Goal: Contribute content

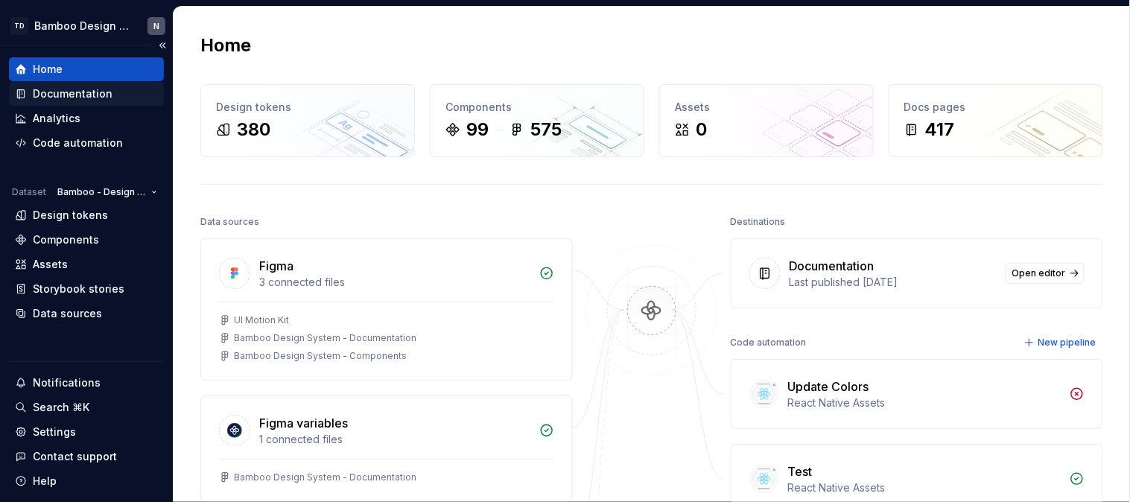
click at [104, 98] on div "Documentation" at bounding box center [73, 93] width 80 height 15
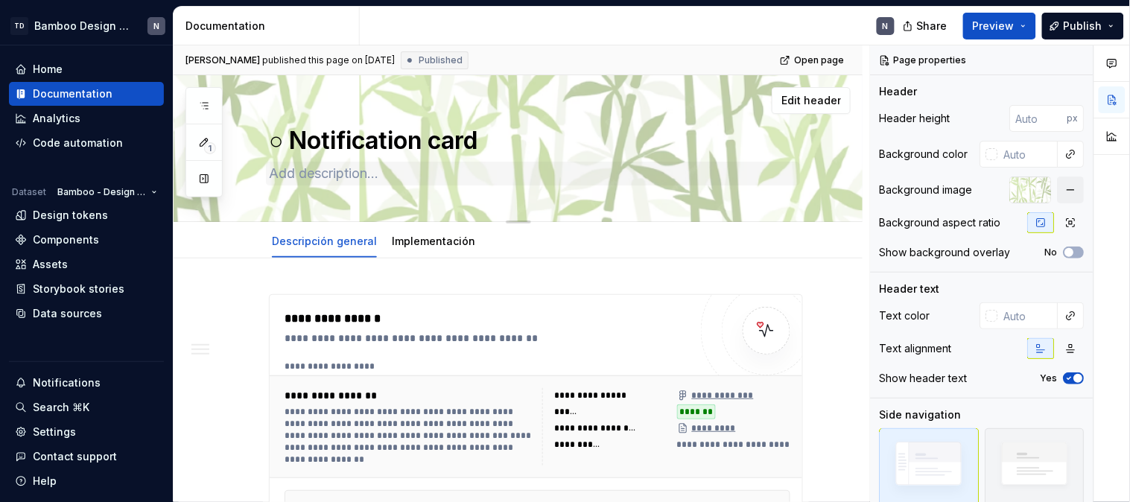
click at [209, 180] on button "button" at bounding box center [204, 178] width 27 height 27
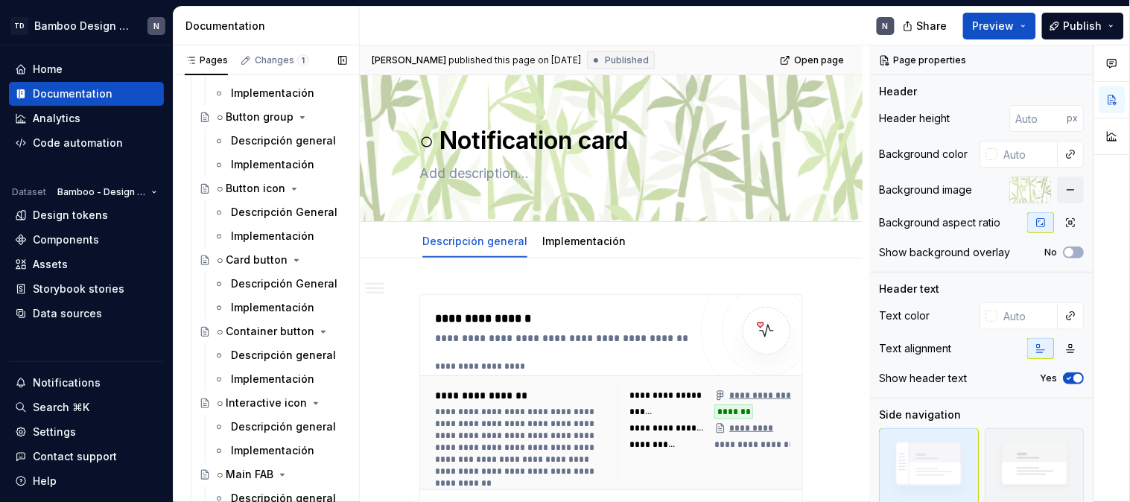
scroll to position [2401, 0]
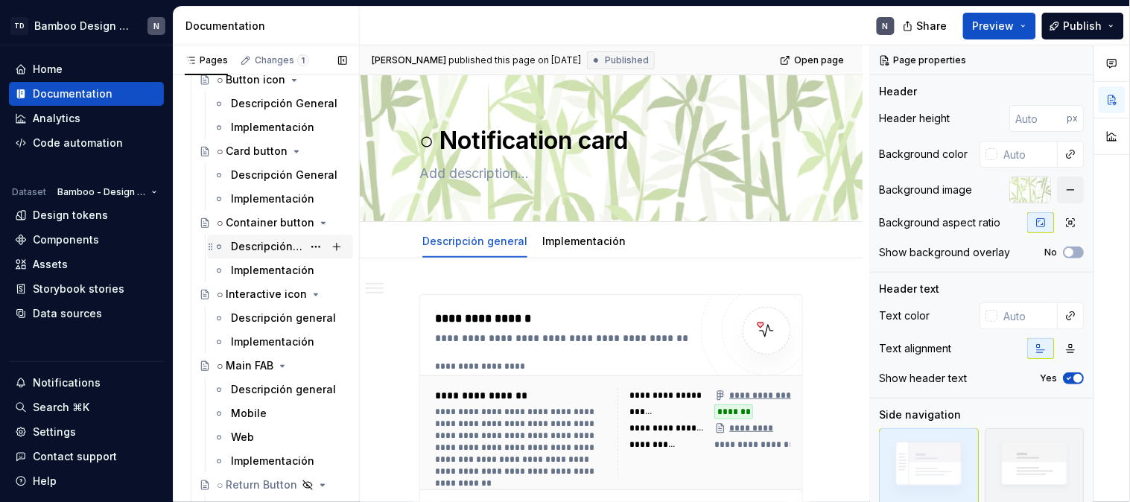
click at [256, 247] on div "Descripción general" at bounding box center [267, 246] width 72 height 15
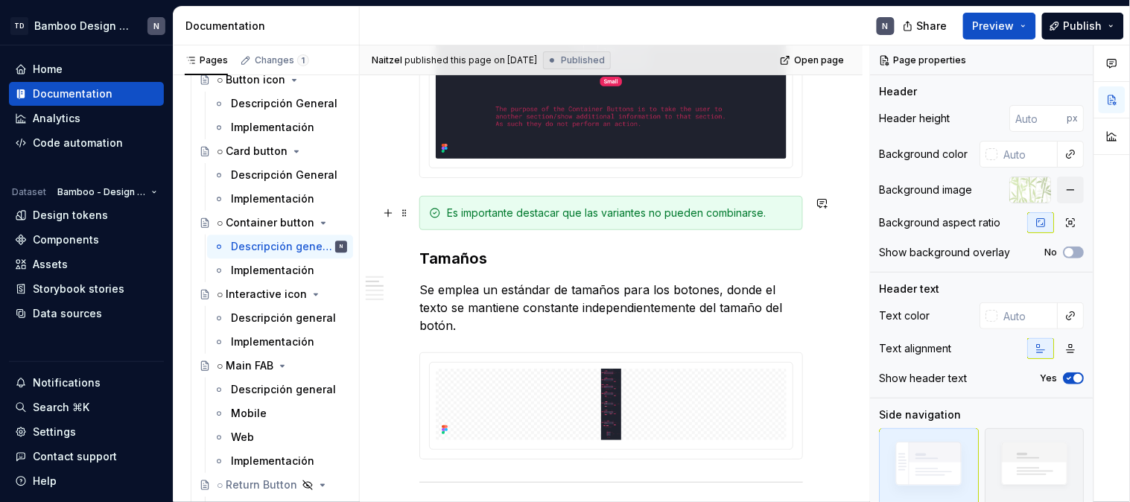
scroll to position [1490, 0]
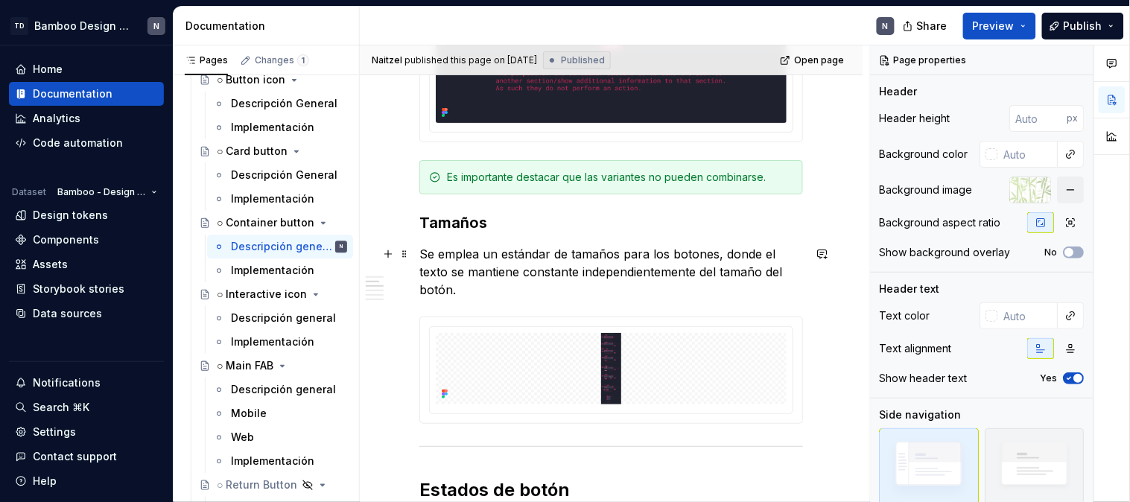
drag, startPoint x: 433, startPoint y: 259, endPoint x: 420, endPoint y: 263, distance: 14.1
click at [433, 259] on p "Se emplea un estándar de tamaños para los botones, donde el texto se mantiene c…" at bounding box center [612, 272] width 384 height 54
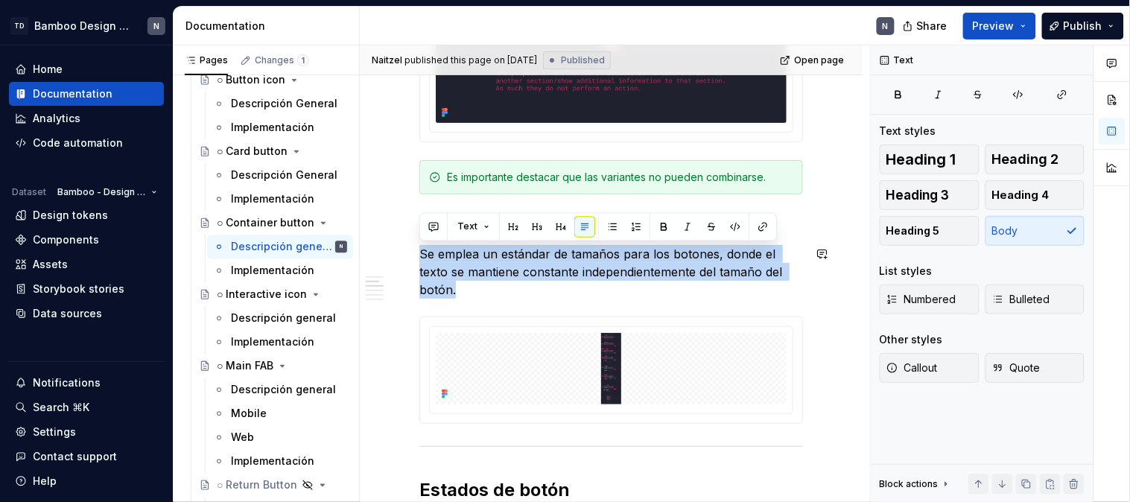
drag, startPoint x: 419, startPoint y: 258, endPoint x: 578, endPoint y: 308, distance: 167.1
click at [578, 308] on div "**********" at bounding box center [612, 182] width 384 height 2756
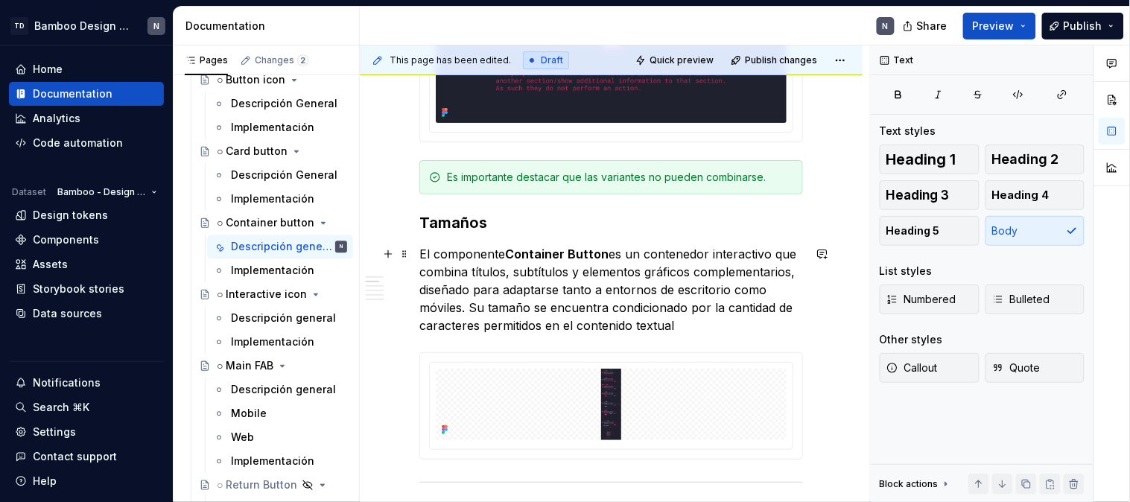
type textarea "*"
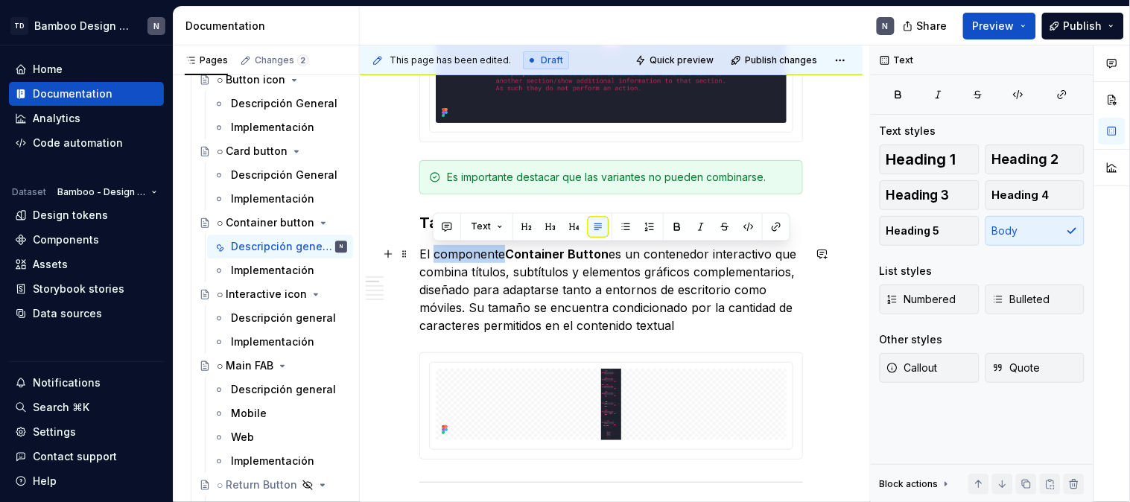
drag, startPoint x: 502, startPoint y: 252, endPoint x: 432, endPoint y: 250, distance: 69.3
click at [432, 250] on p "El componente Container [PERSON_NAME] es un contenedor interactivo que combina …" at bounding box center [612, 289] width 384 height 89
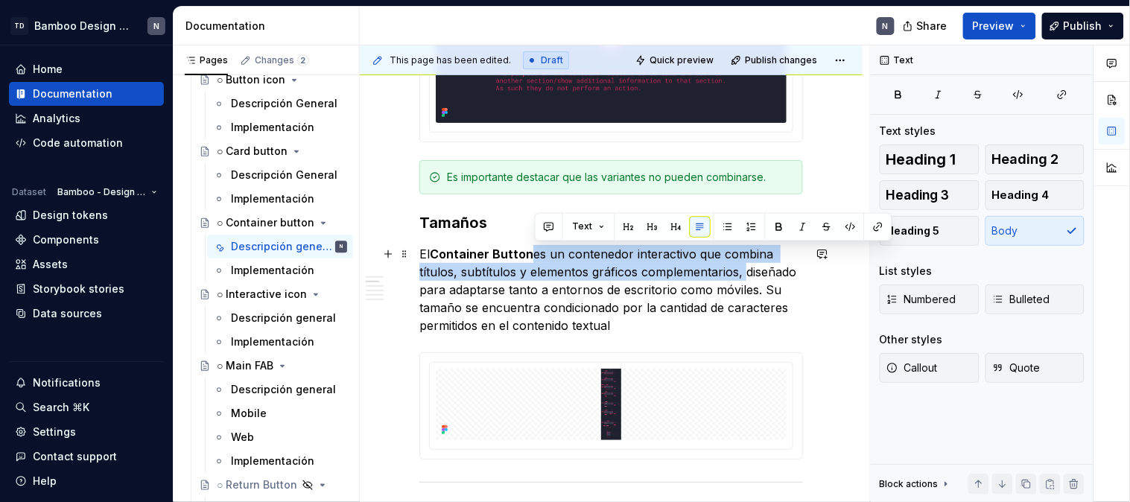
drag, startPoint x: 534, startPoint y: 252, endPoint x: 741, endPoint y: 263, distance: 207.5
click at [741, 263] on p "El Container [PERSON_NAME] es un contenedor interactivo que combina títulos, su…" at bounding box center [612, 289] width 384 height 89
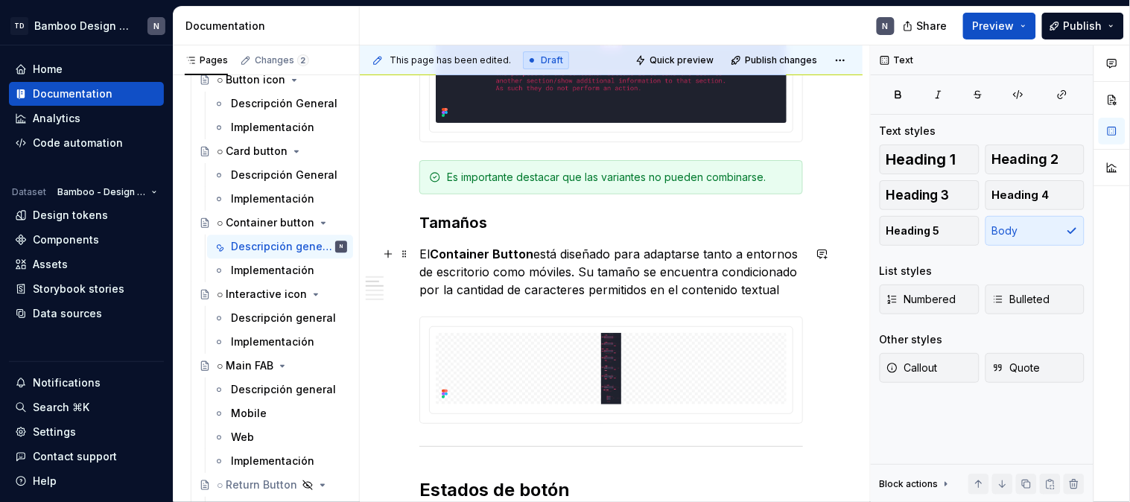
click at [645, 279] on p "El Container Button está diseñado para adaptarse tanto a entornos de escritorio…" at bounding box center [612, 272] width 384 height 54
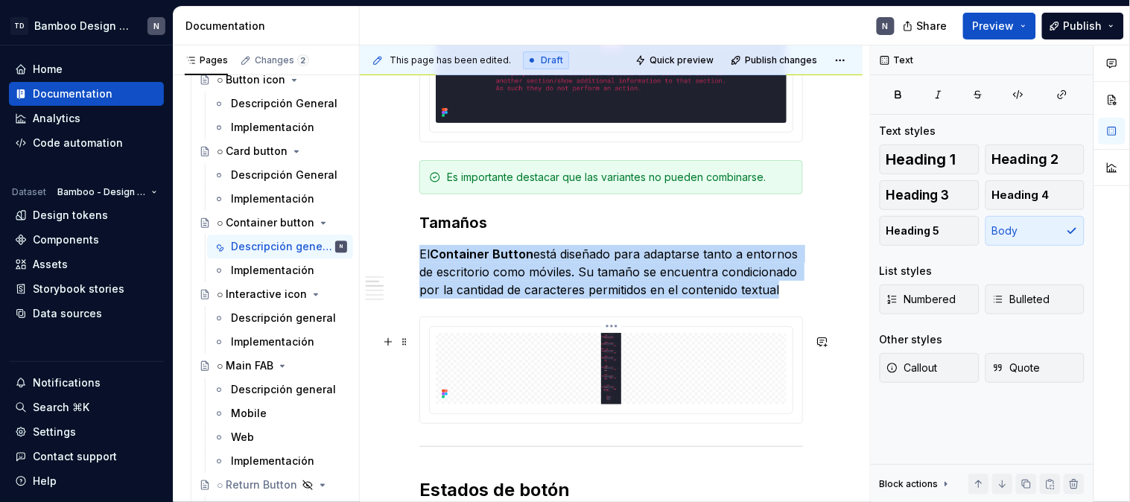
click at [570, 359] on img at bounding box center [611, 369] width 351 height 72
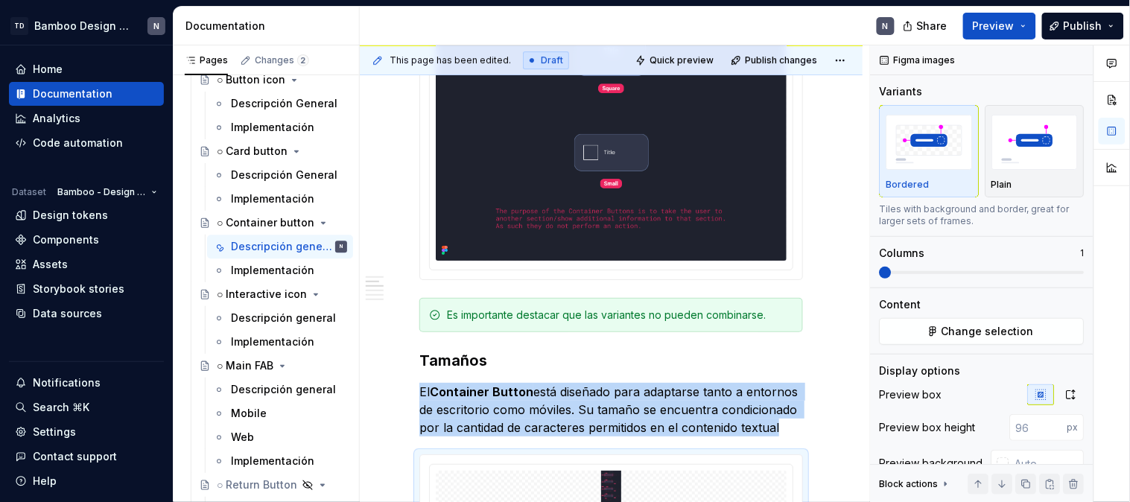
scroll to position [1573, 0]
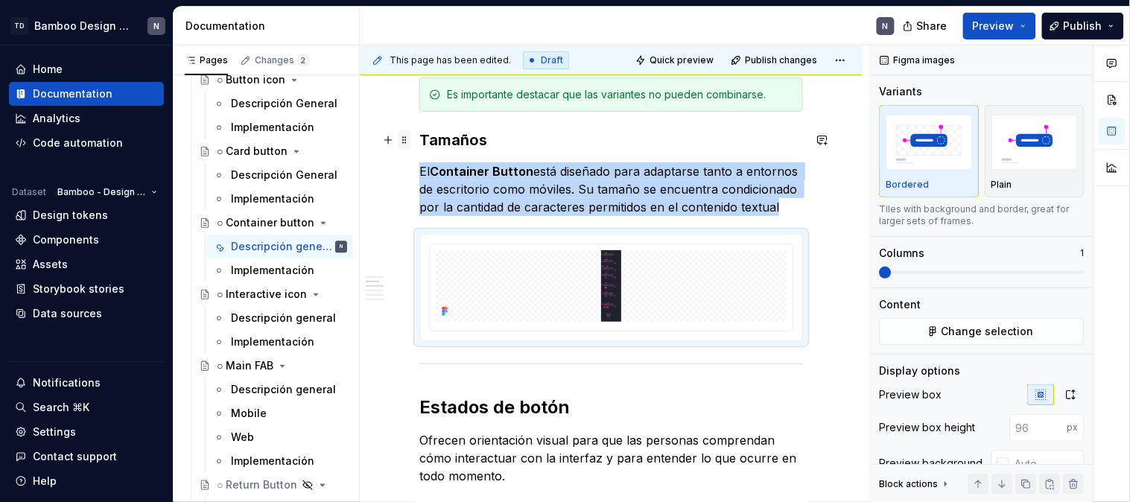
click at [406, 143] on span at bounding box center [405, 140] width 12 height 21
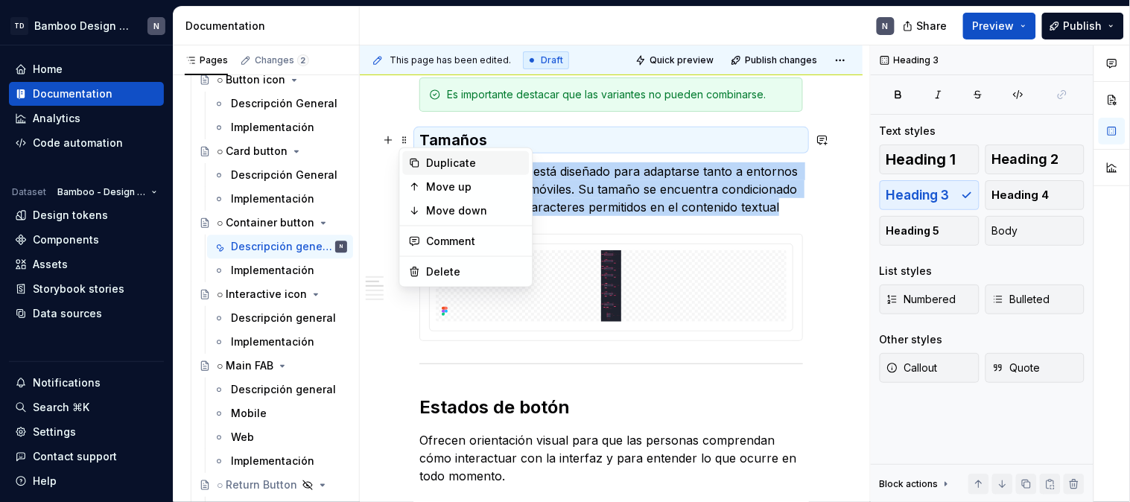
click at [420, 162] on icon at bounding box center [415, 163] width 12 height 12
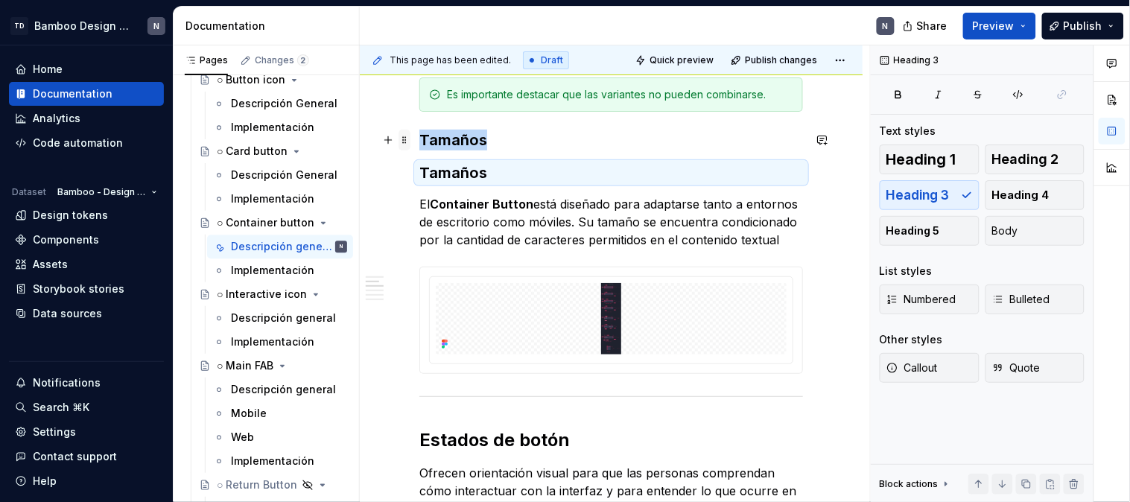
click at [400, 136] on span at bounding box center [405, 140] width 12 height 21
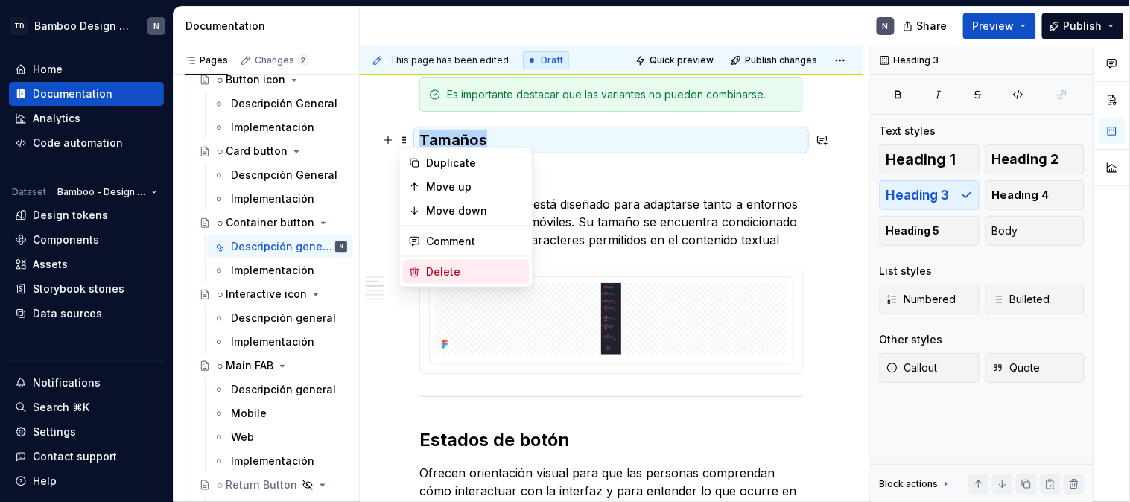
click at [450, 277] on div "Delete" at bounding box center [475, 272] width 97 height 15
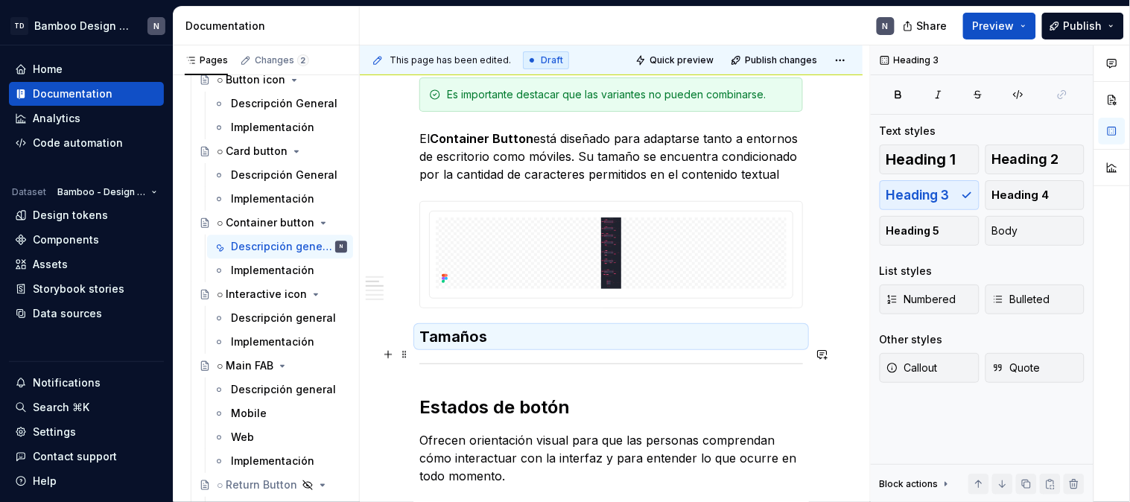
click at [434, 347] on h3 "Tamaños" at bounding box center [612, 336] width 384 height 21
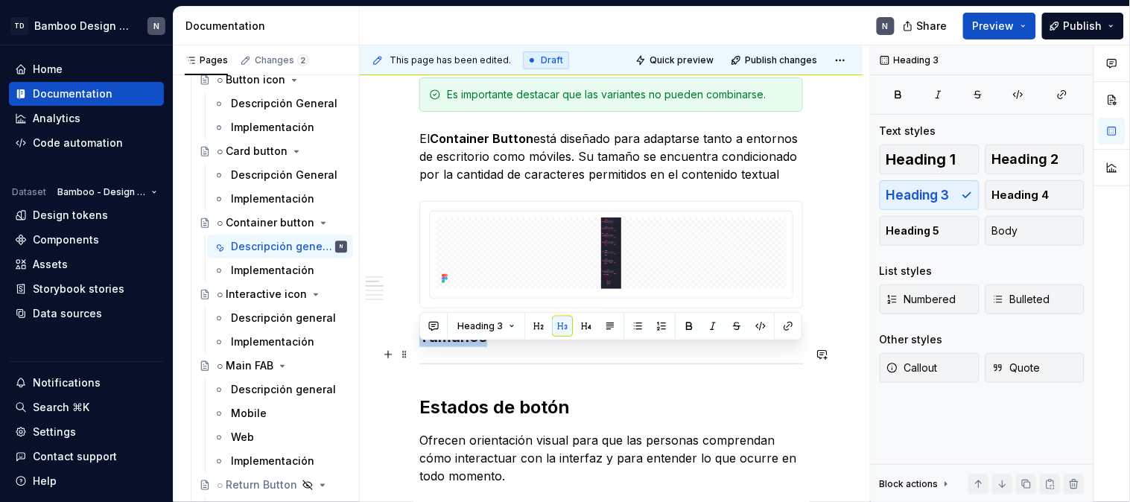
drag, startPoint x: 481, startPoint y: 359, endPoint x: 422, endPoint y: 356, distance: 59.7
click at [422, 347] on h3 "Tamaños" at bounding box center [612, 336] width 384 height 21
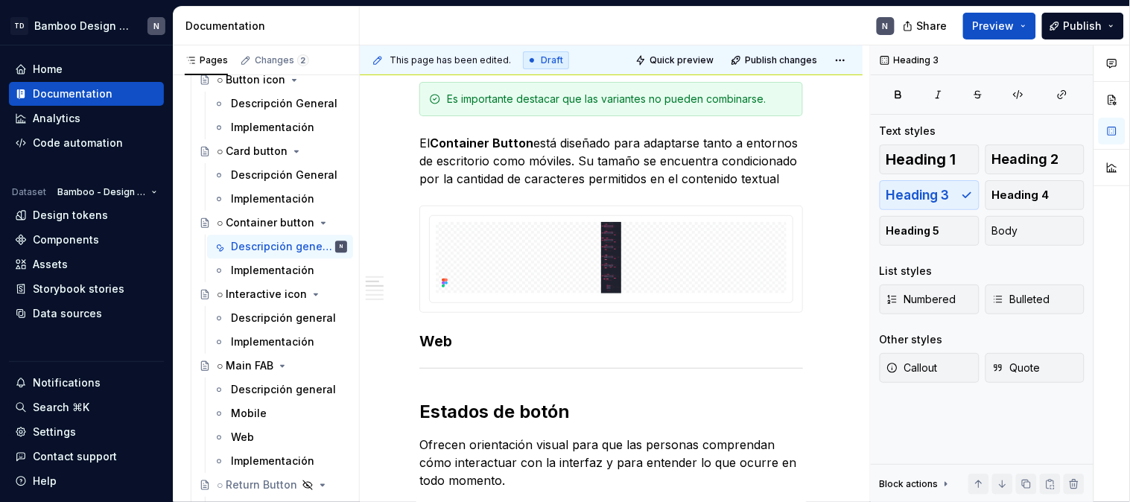
scroll to position [1490, 0]
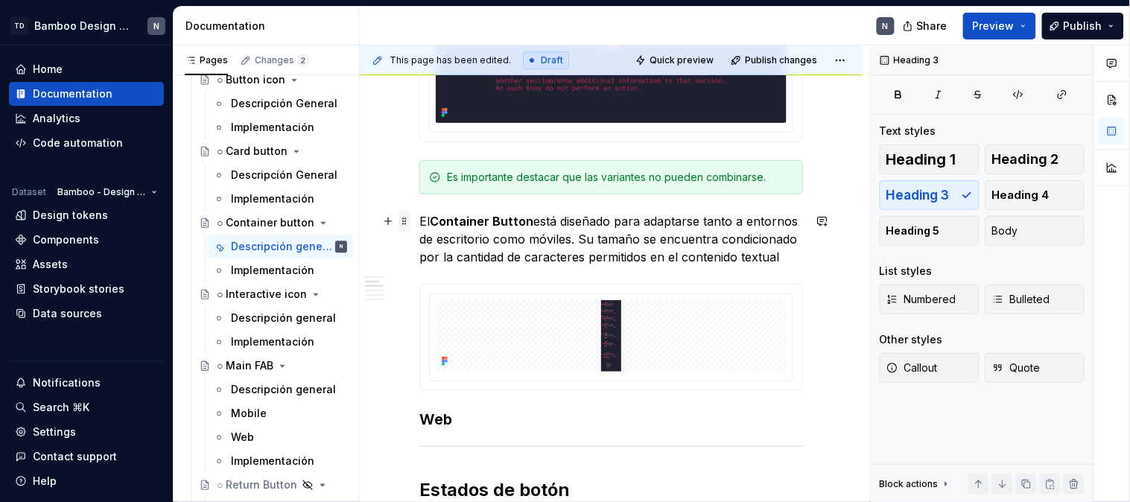
click at [402, 220] on span at bounding box center [405, 221] width 12 height 21
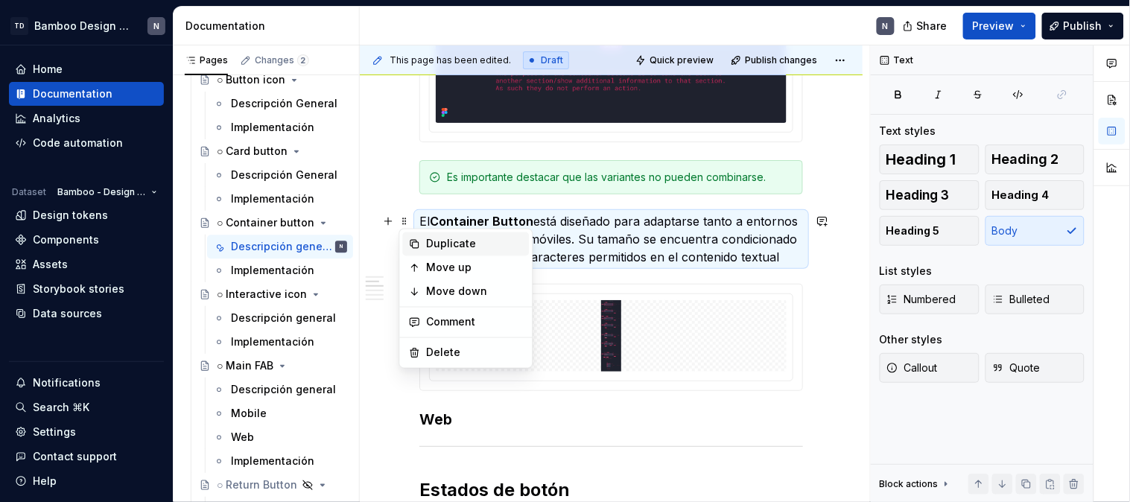
click at [432, 241] on div "Duplicate" at bounding box center [475, 244] width 97 height 15
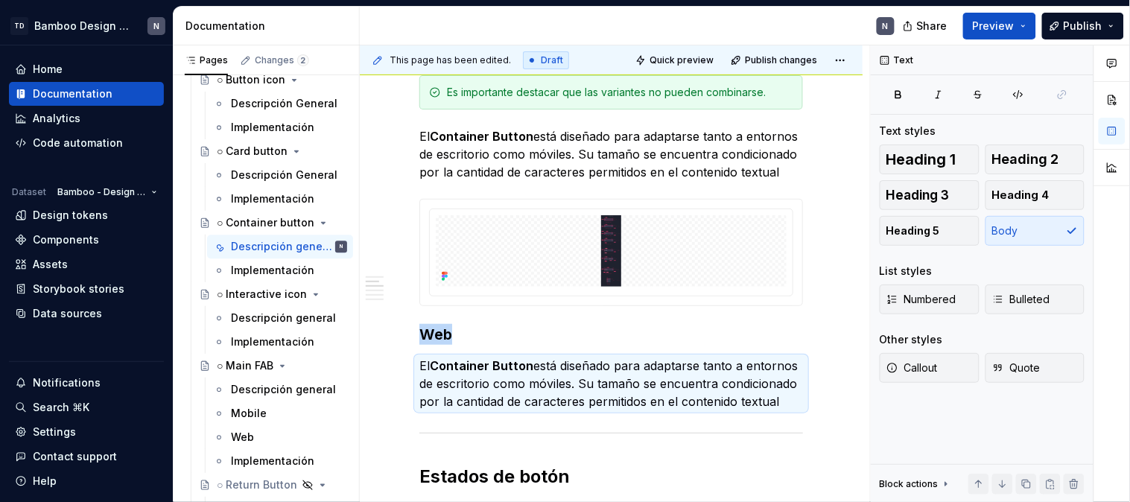
scroll to position [1658, 0]
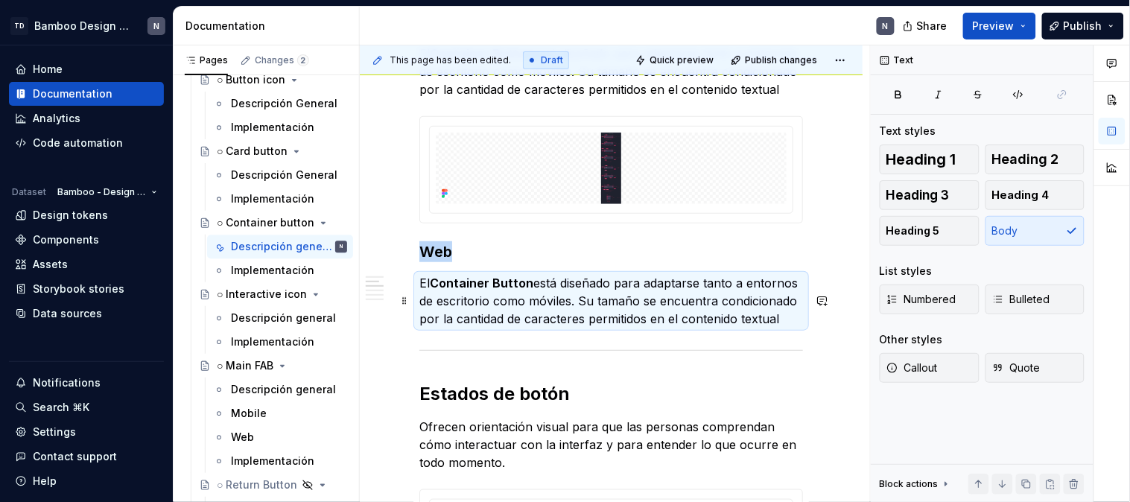
click at [432, 309] on p "El Container Button está diseñado para adaptarse tanto a entornos de escritorio…" at bounding box center [612, 301] width 384 height 54
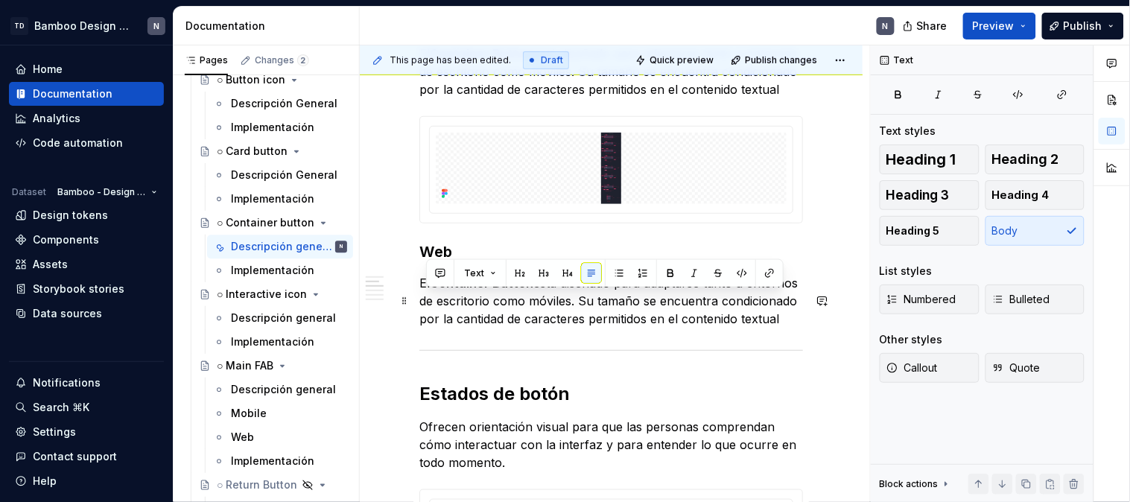
drag, startPoint x: 423, startPoint y: 306, endPoint x: 592, endPoint y: 363, distance: 178.4
click at [592, 328] on p "El Container Button está diseñado para adaptarse tanto a entornos de escritorio…" at bounding box center [612, 301] width 384 height 54
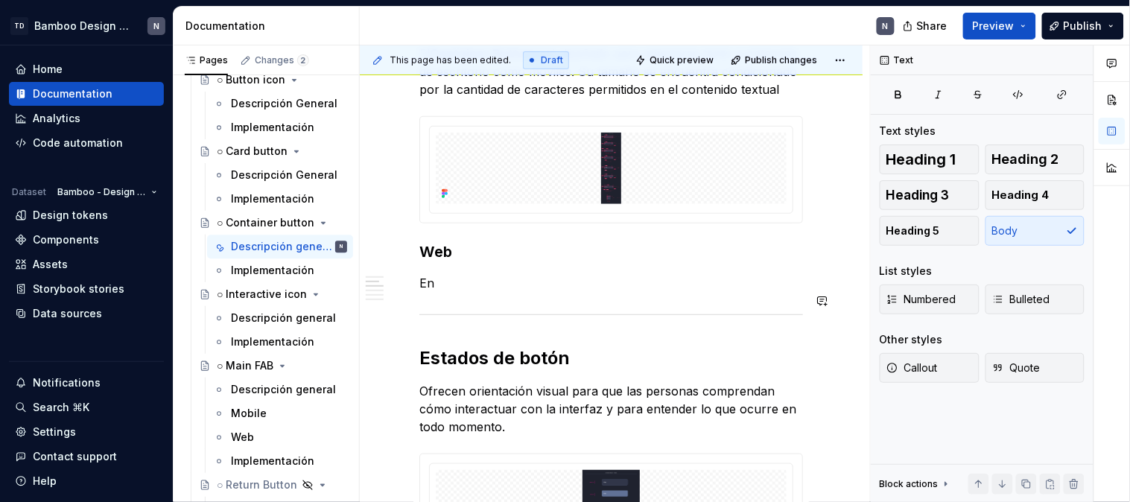
drag, startPoint x: 519, startPoint y: 289, endPoint x: 472, endPoint y: 297, distance: 48.3
click at [519, 289] on div "**********" at bounding box center [612, 32] width 384 height 2792
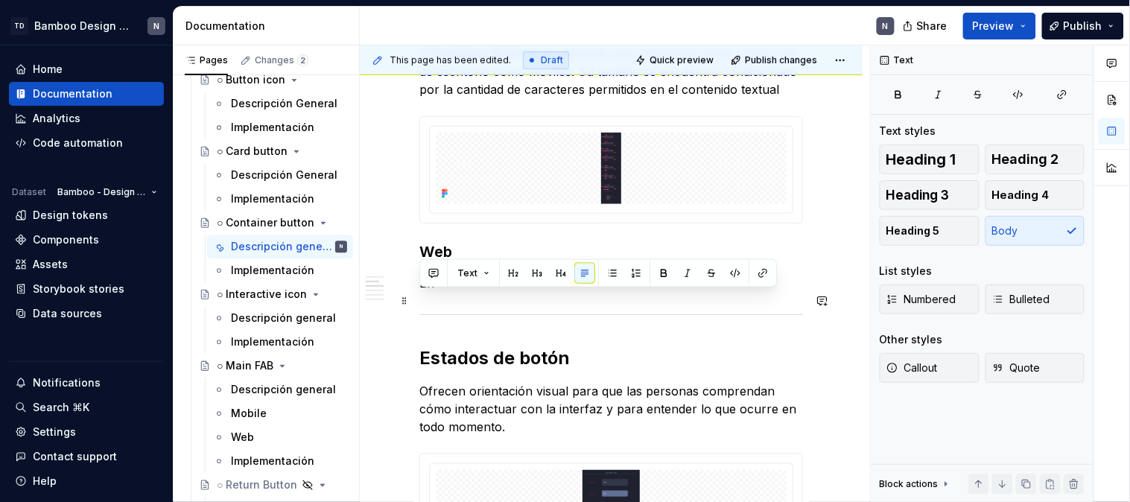
drag, startPoint x: 436, startPoint y: 300, endPoint x: 416, endPoint y: 301, distance: 20.1
click at [416, 301] on div "**********" at bounding box center [611, 99] width 503 height 2996
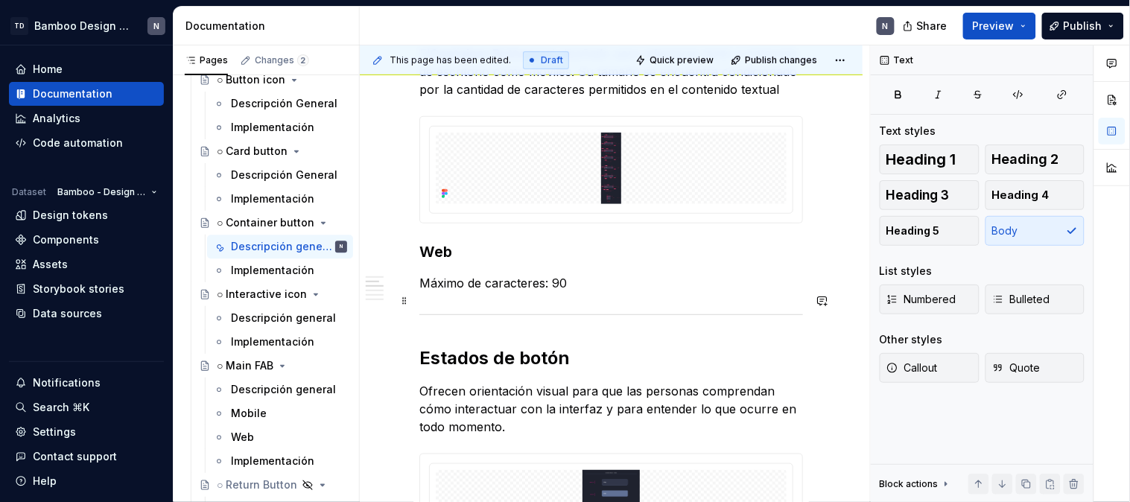
click at [423, 292] on p "Máximo de caracteres: 90" at bounding box center [612, 283] width 384 height 18
click at [1027, 297] on span "Bulleted" at bounding box center [1022, 299] width 58 height 15
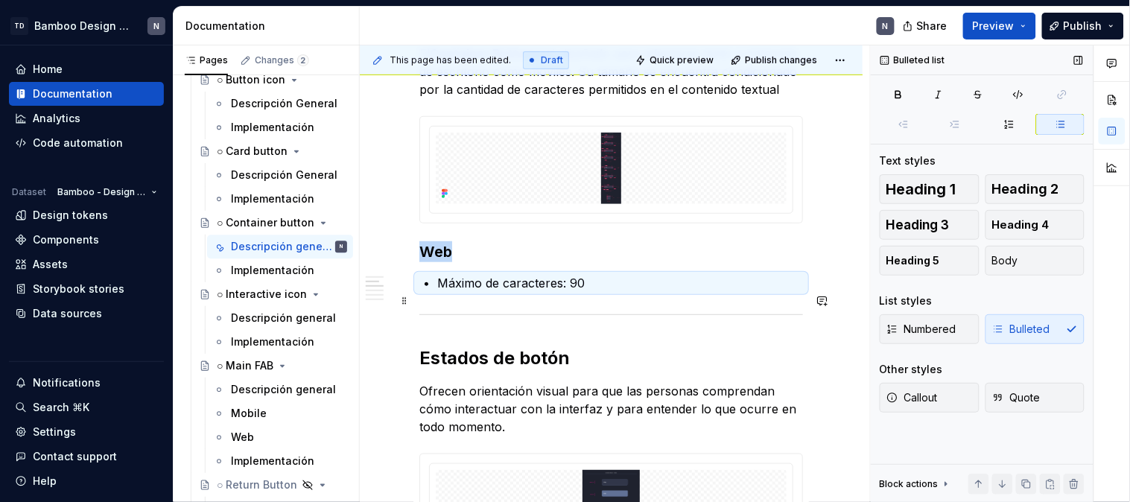
click at [623, 292] on p "Máximo de caracteres: 90" at bounding box center [620, 283] width 366 height 18
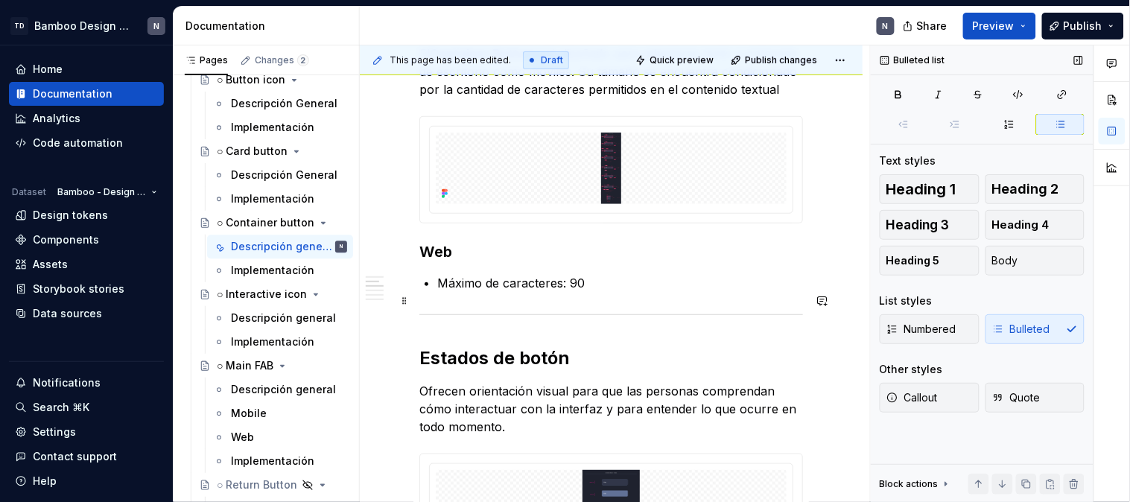
click at [563, 292] on p "Máximo de caracteres: 90" at bounding box center [620, 283] width 366 height 18
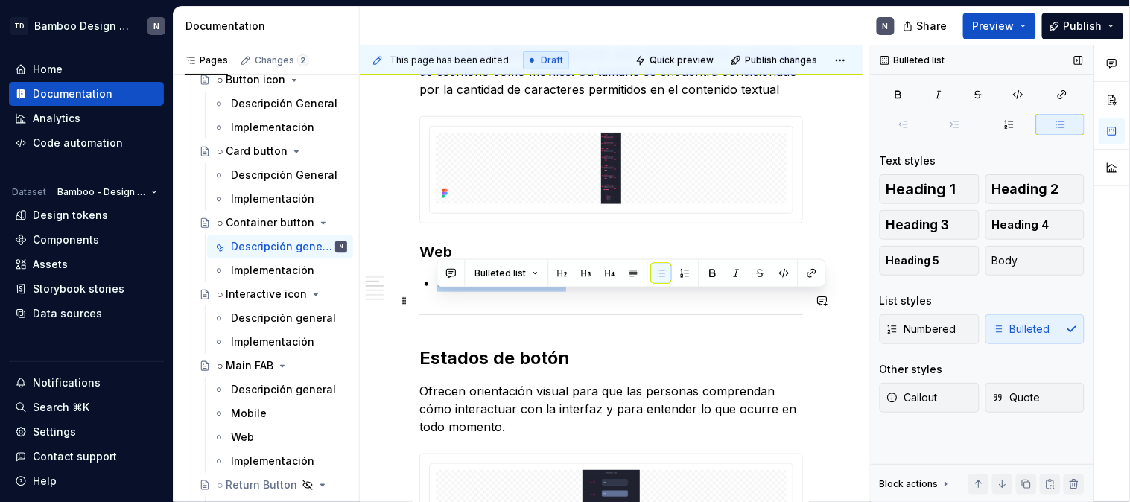
drag, startPoint x: 566, startPoint y: 298, endPoint x: 440, endPoint y: 302, distance: 126.0
click at [440, 292] on p "Máximo de caracteres: 90" at bounding box center [620, 283] width 366 height 18
click at [709, 278] on button "button" at bounding box center [713, 273] width 21 height 21
click at [601, 292] on p "Máximo de caracteres: 90" at bounding box center [620, 283] width 366 height 18
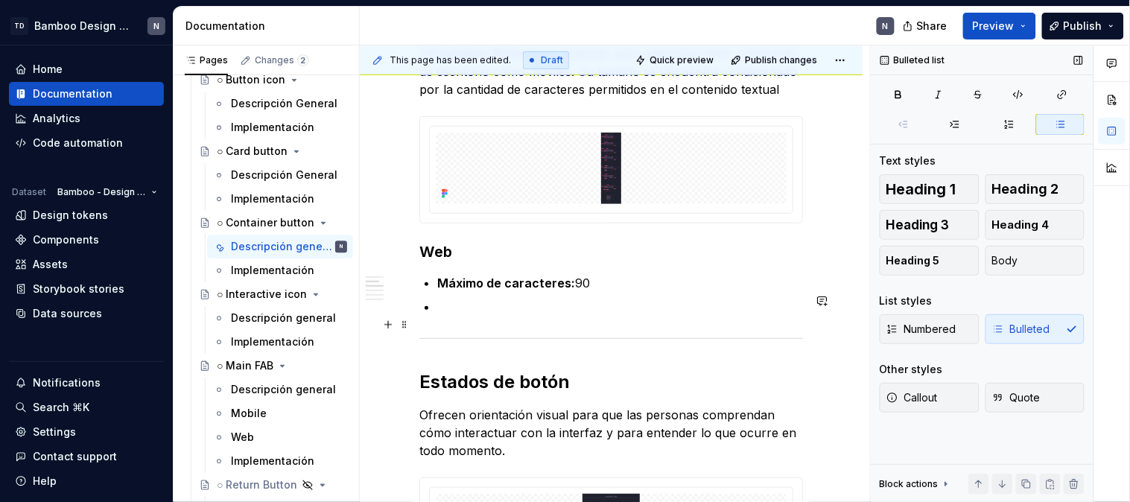
click at [538, 316] on p at bounding box center [620, 307] width 366 height 18
click at [756, 314] on strong "(..)" at bounding box center [755, 307] width 16 height 15
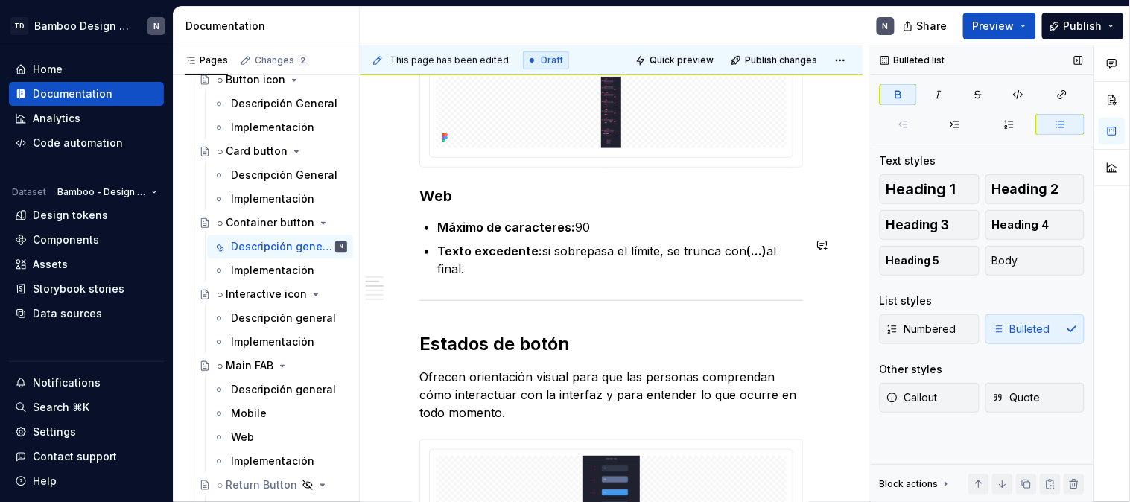
scroll to position [1741, 0]
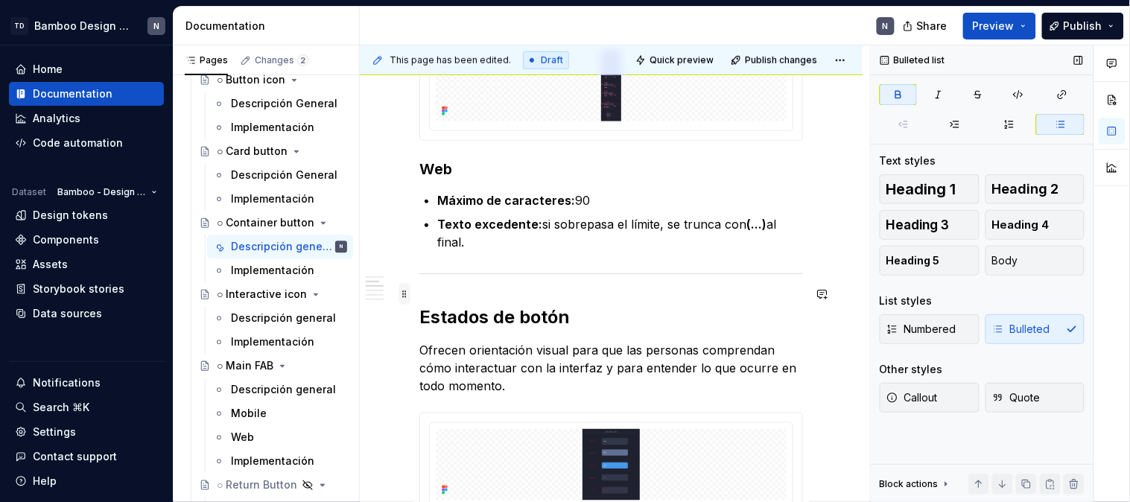
click at [406, 294] on span at bounding box center [405, 294] width 12 height 21
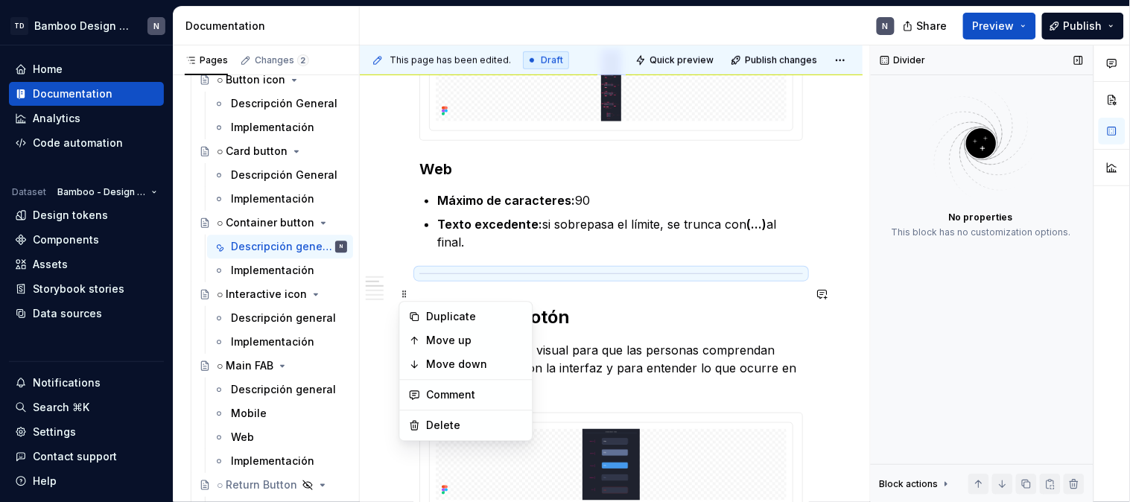
click at [408, 272] on div "**********" at bounding box center [611, 37] width 503 height 3038
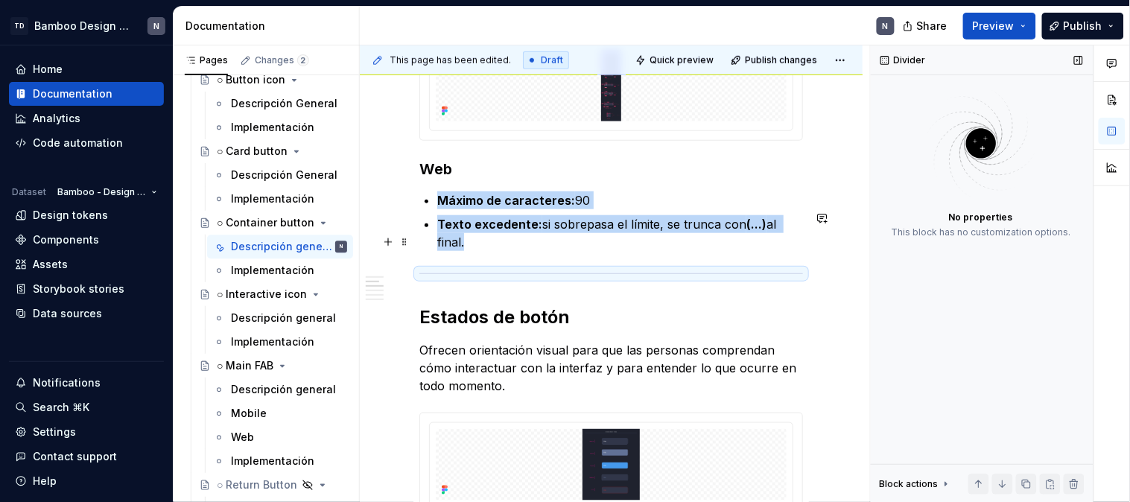
click at [530, 251] on p "Texto excedente: si sobrepasa el límite, se trunca con (…) al final." at bounding box center [620, 233] width 366 height 36
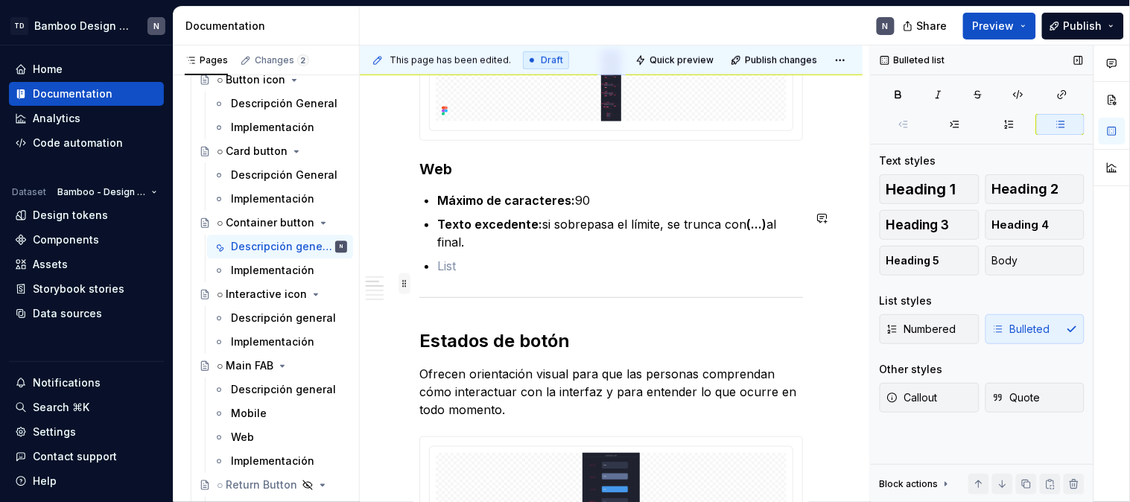
click at [405, 280] on span at bounding box center [405, 283] width 12 height 21
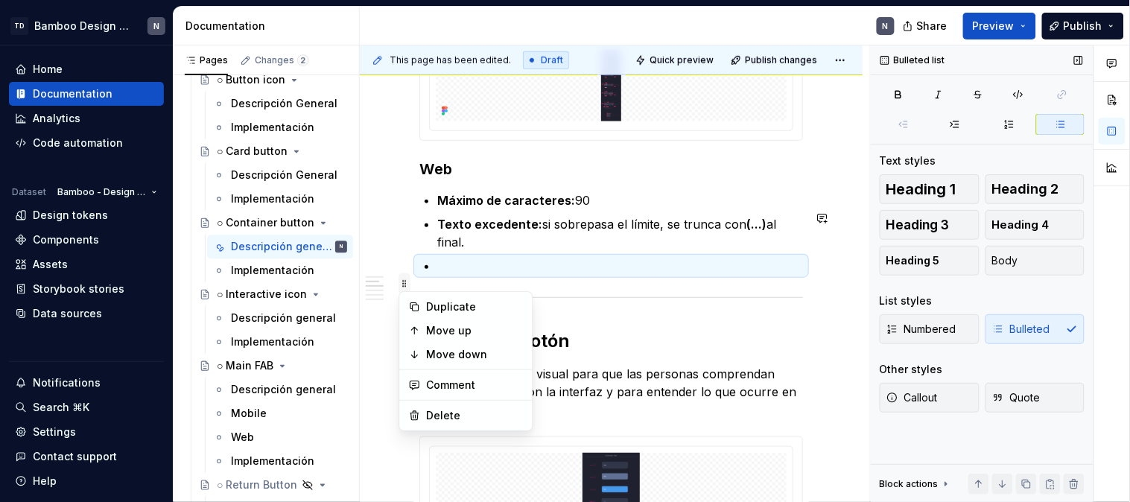
click at [405, 280] on span at bounding box center [405, 283] width 12 height 21
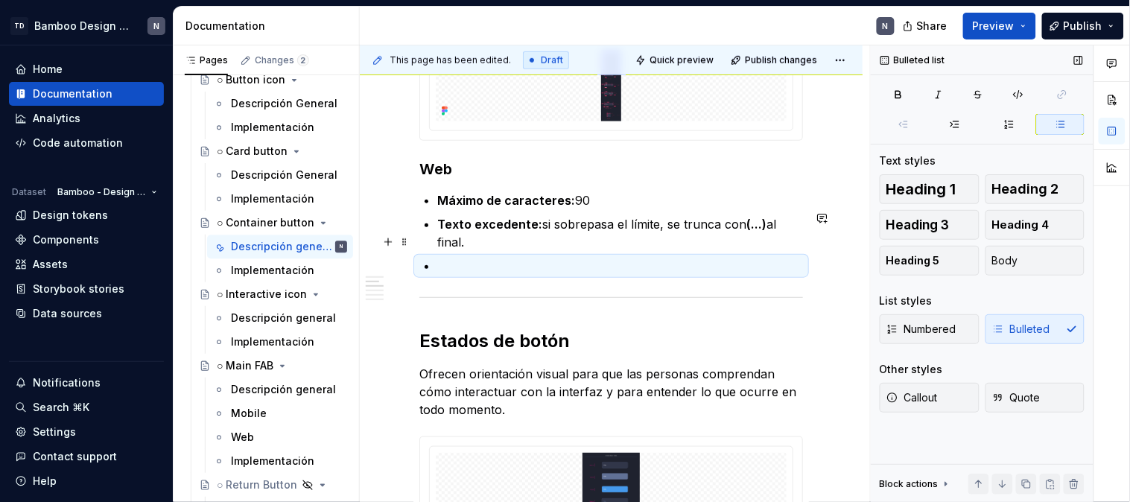
click at [589, 251] on p "Texto excedente: si sobrepasa el límite, se trunca con (…) al final." at bounding box center [620, 233] width 366 height 36
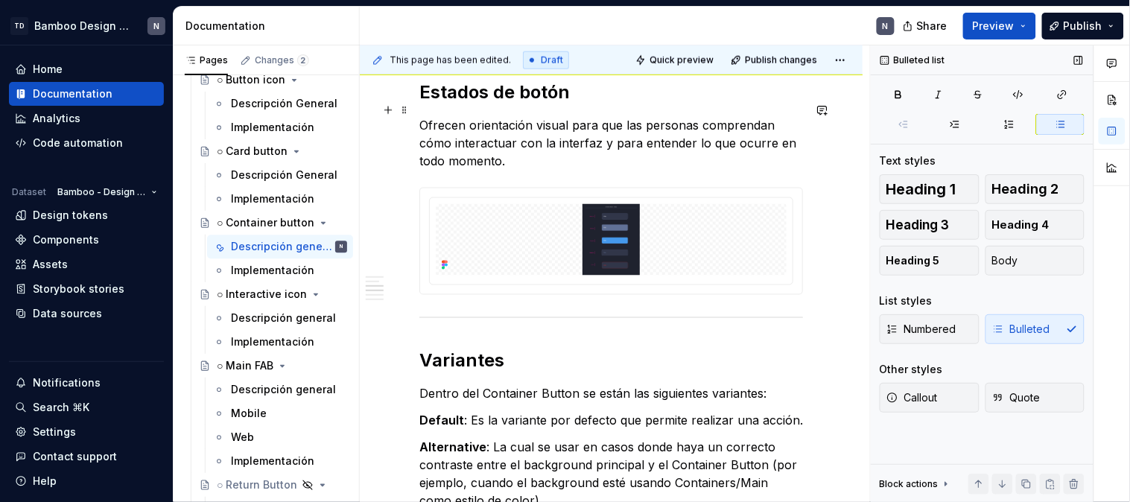
scroll to position [1906, 0]
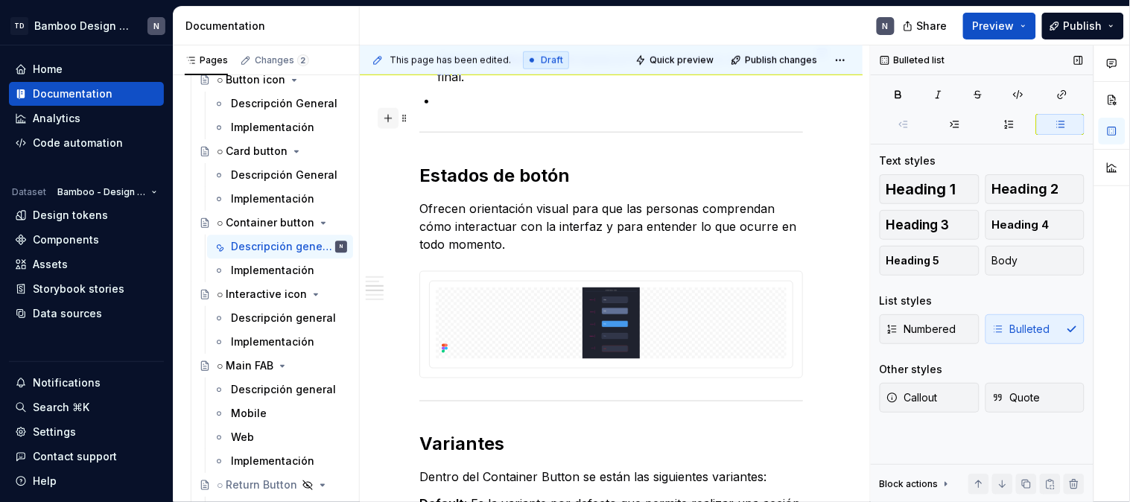
click at [388, 116] on button "button" at bounding box center [388, 118] width 21 height 21
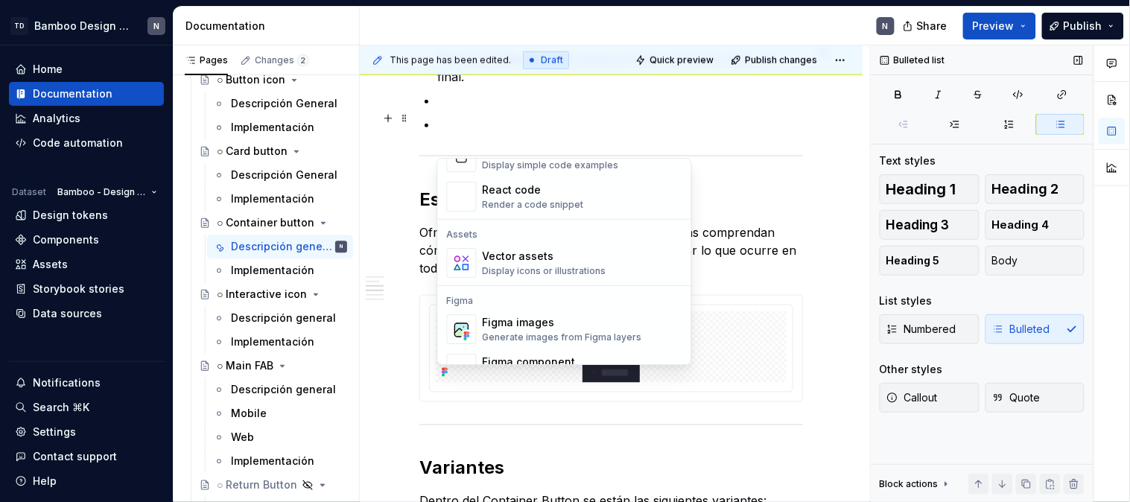
scroll to position [1386, 0]
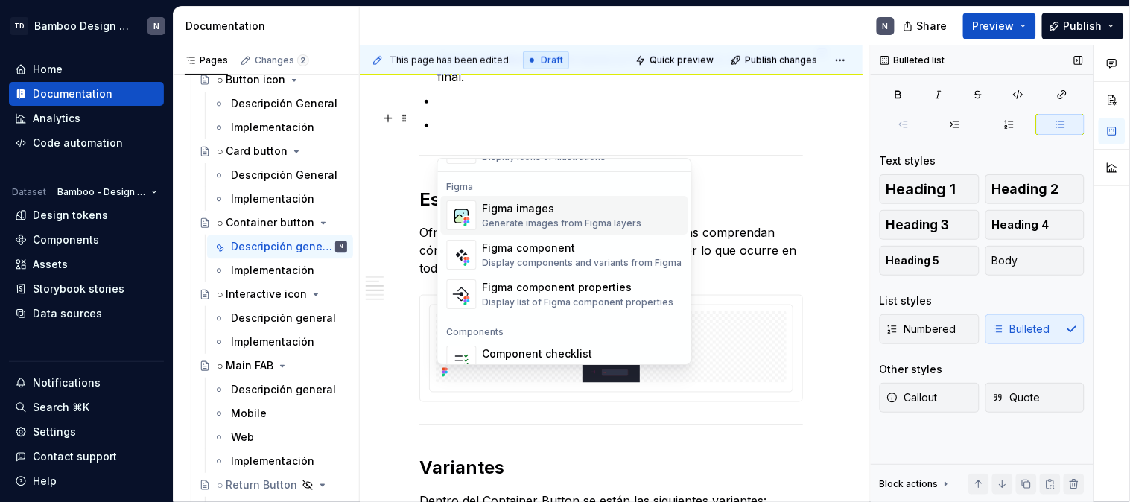
click at [578, 207] on div "Figma images" at bounding box center [562, 208] width 159 height 15
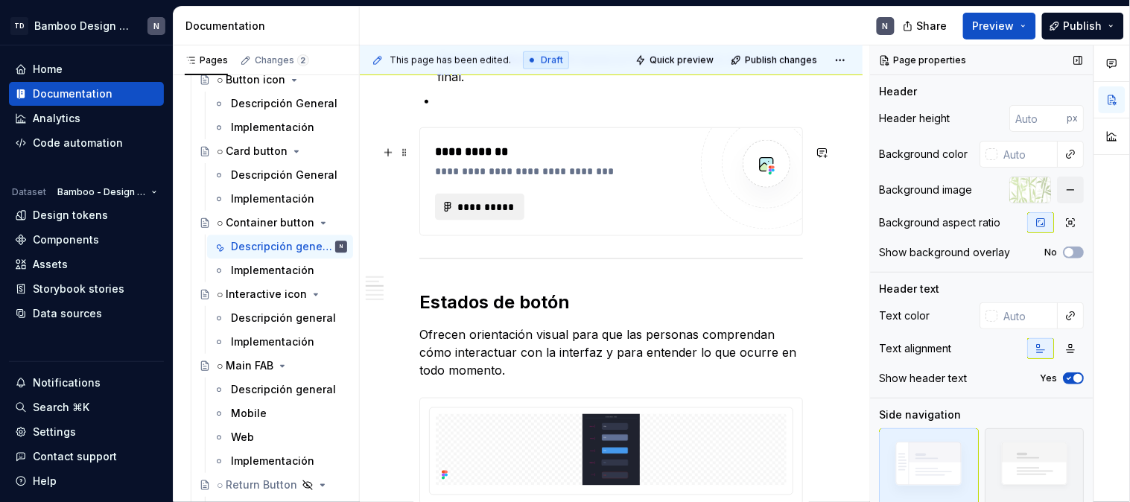
click at [493, 215] on span "**********" at bounding box center [486, 207] width 58 height 15
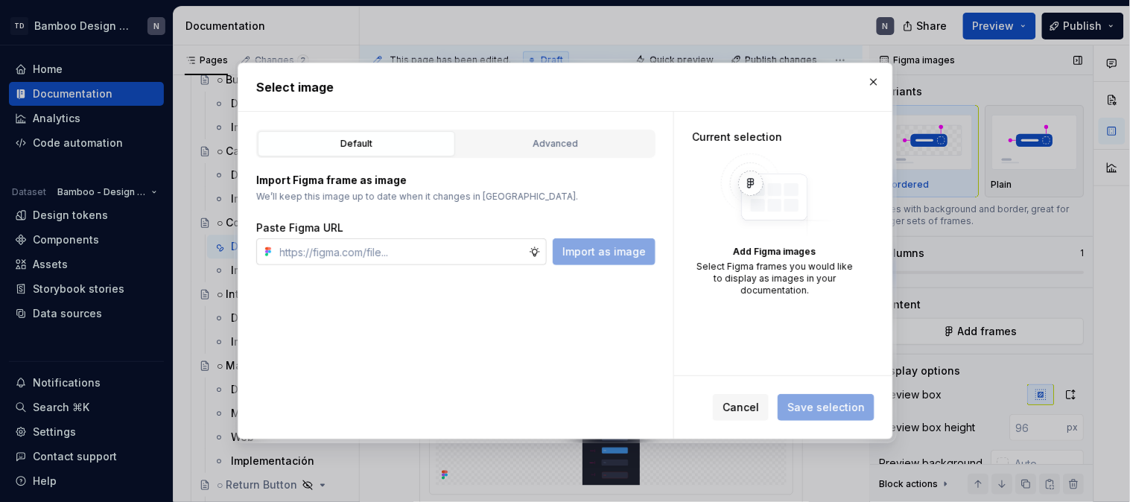
type textarea "*"
click at [336, 253] on input "text" at bounding box center [401, 251] width 255 height 27
type input "[URL][DOMAIN_NAME]"
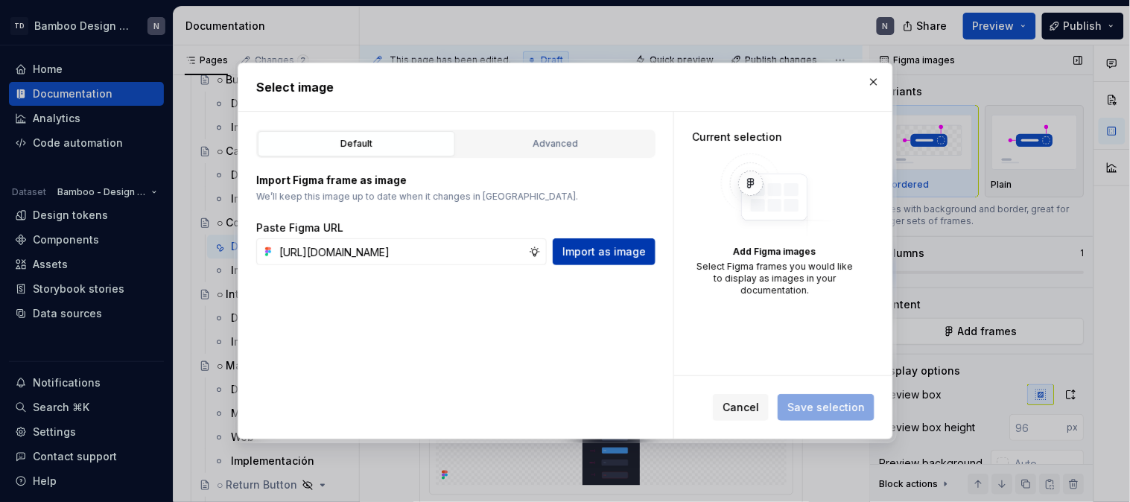
click at [639, 238] on div "Import as image" at bounding box center [604, 251] width 103 height 27
click at [639, 244] on button "Import as image" at bounding box center [604, 251] width 103 height 27
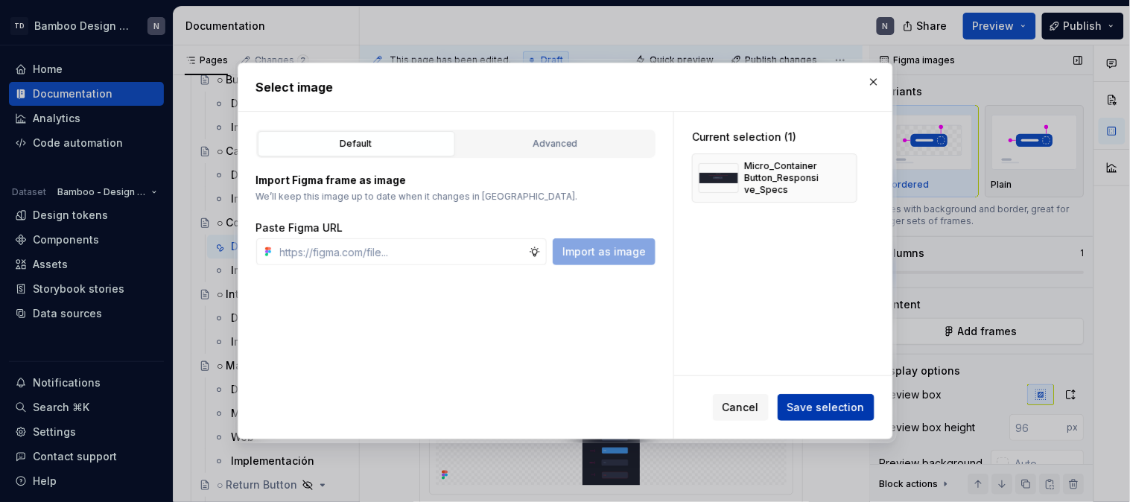
click at [857, 403] on span "Save selection" at bounding box center [826, 407] width 77 height 15
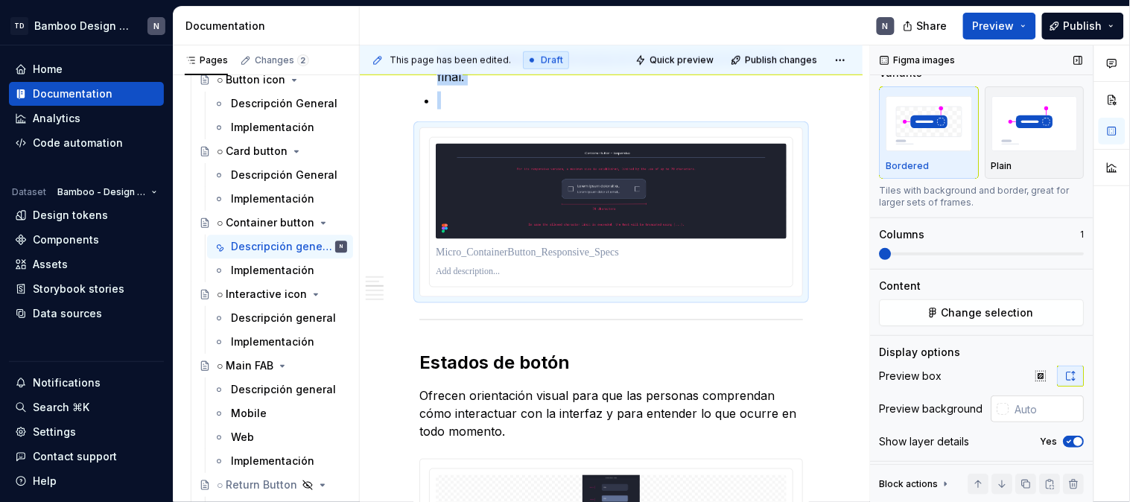
scroll to position [28, 0]
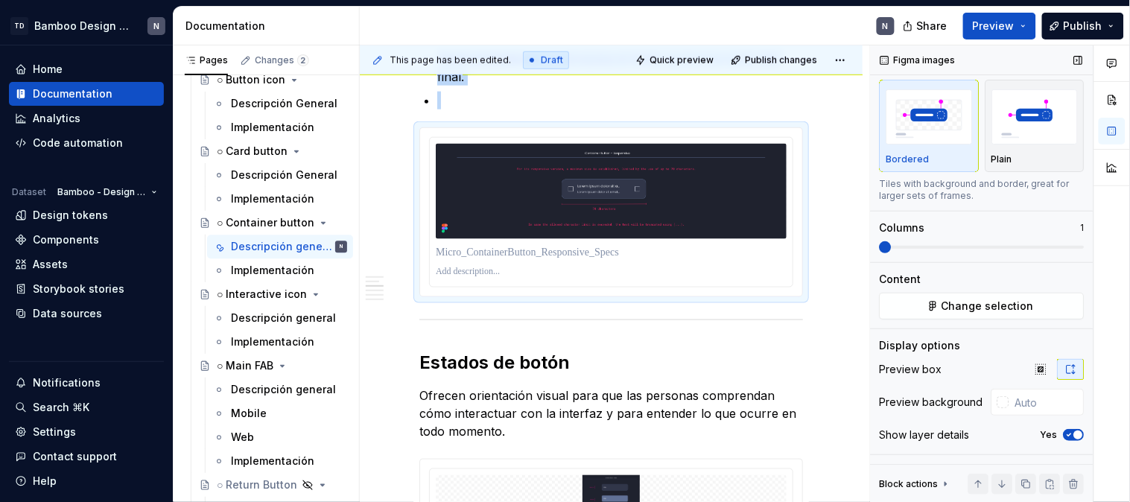
click at [1075, 434] on span "button" at bounding box center [1079, 435] width 9 height 9
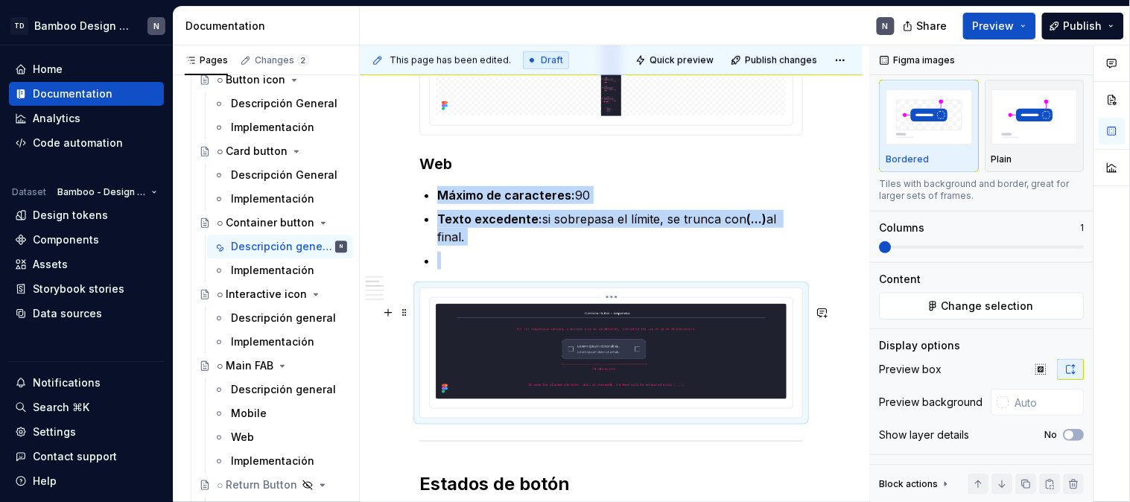
scroll to position [1741, 0]
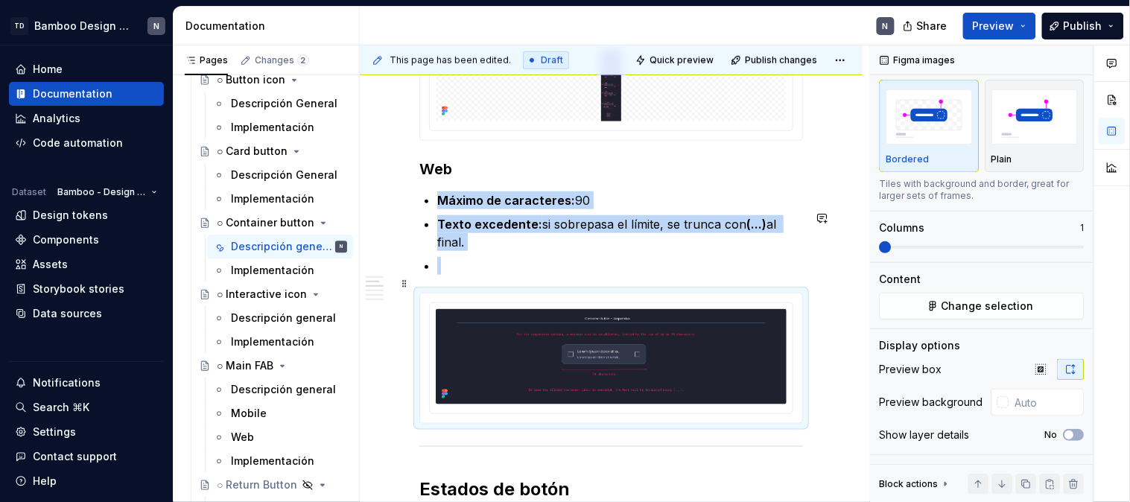
click at [446, 275] on p at bounding box center [620, 266] width 366 height 18
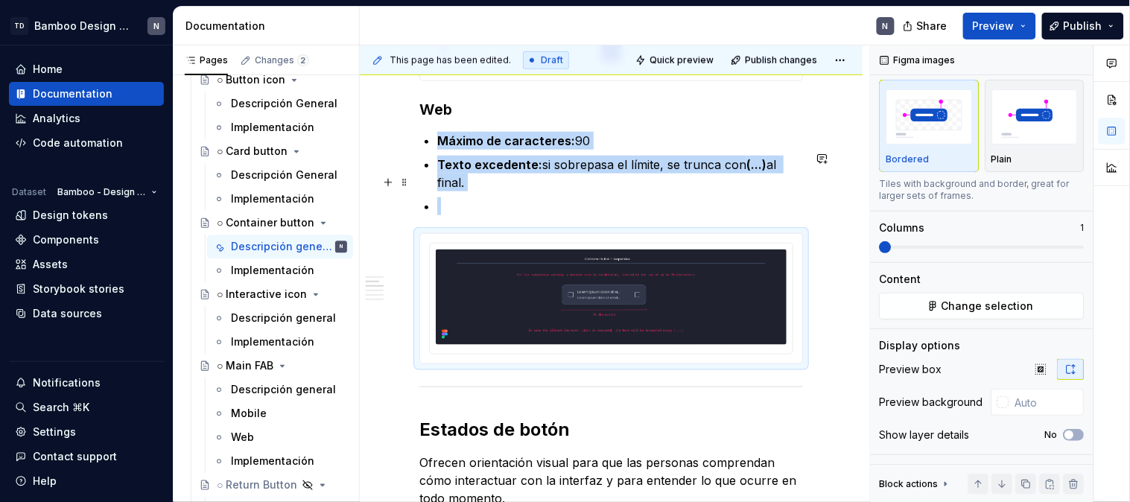
scroll to position [1823, 0]
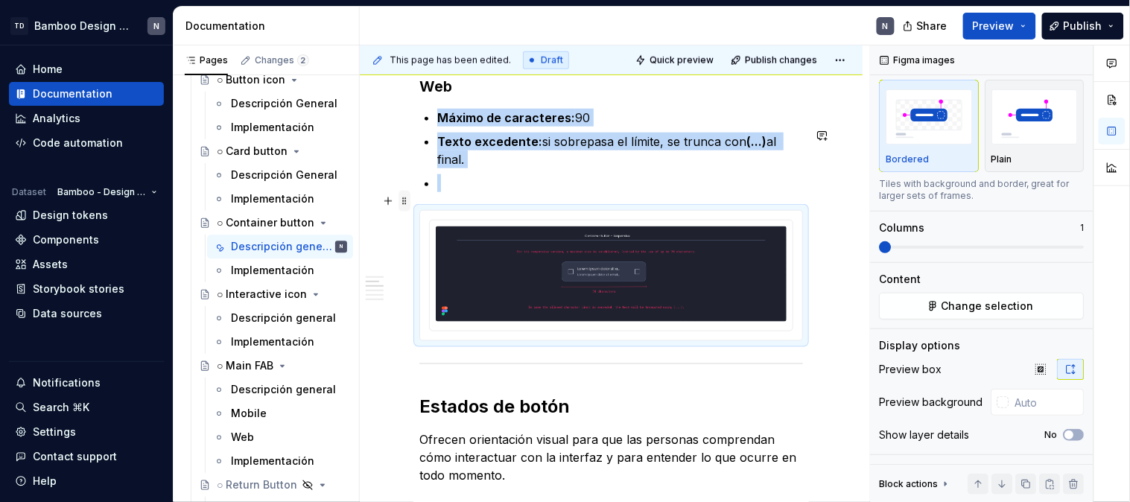
click at [403, 201] on span at bounding box center [405, 201] width 12 height 21
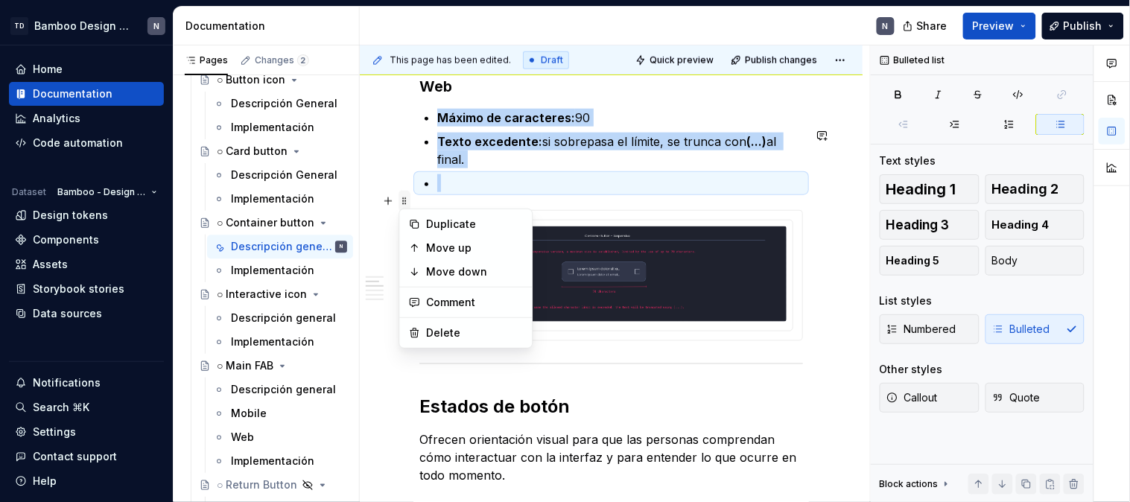
scroll to position [0, 0]
click at [452, 329] on div "Delete" at bounding box center [475, 333] width 97 height 15
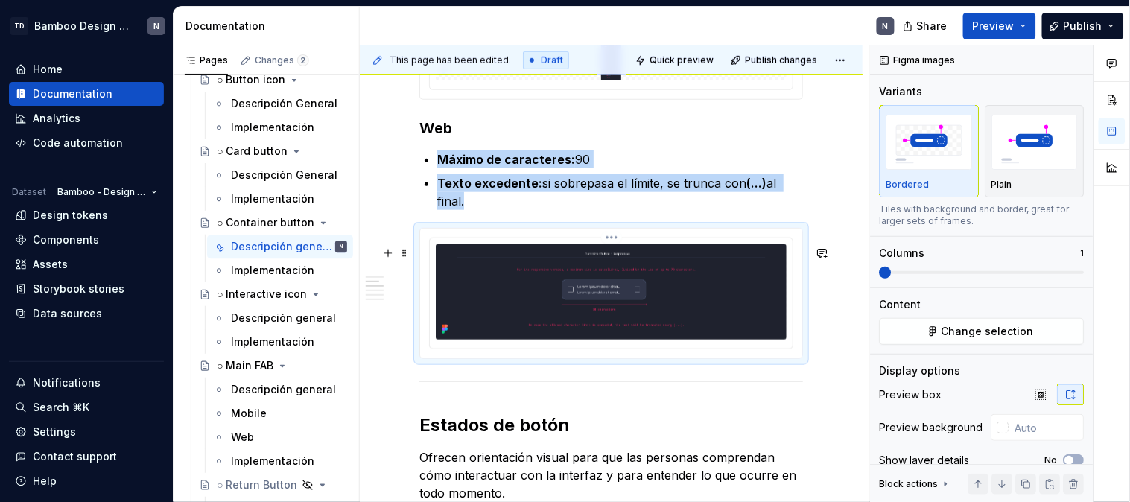
scroll to position [1741, 0]
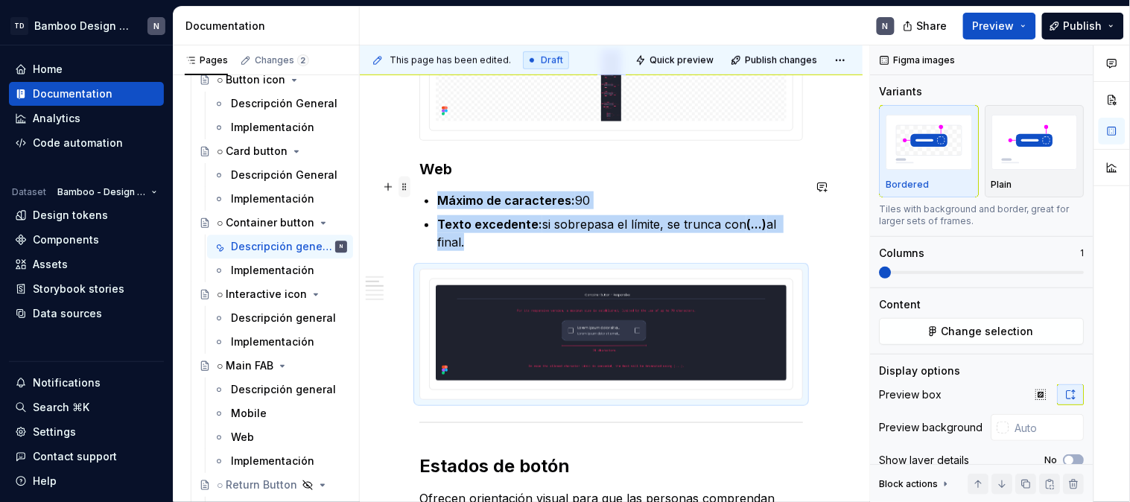
click at [408, 187] on span at bounding box center [405, 187] width 12 height 21
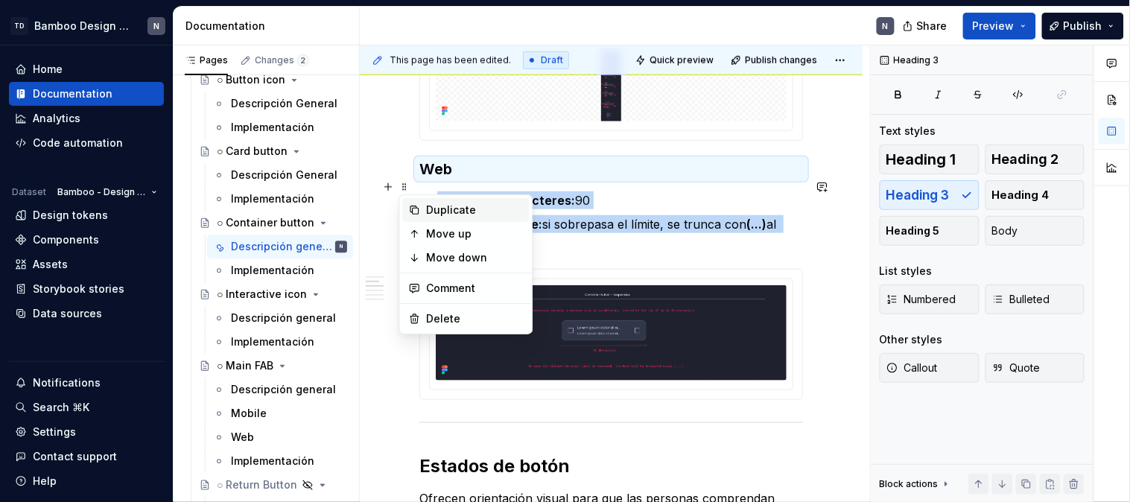
click at [425, 210] on div "Duplicate" at bounding box center [466, 210] width 127 height 24
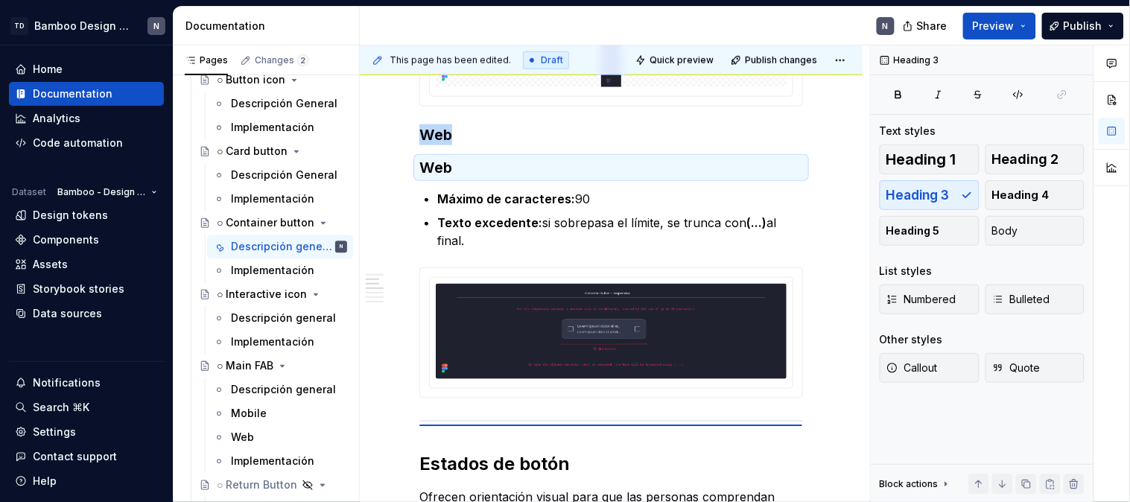
scroll to position [1783, 0]
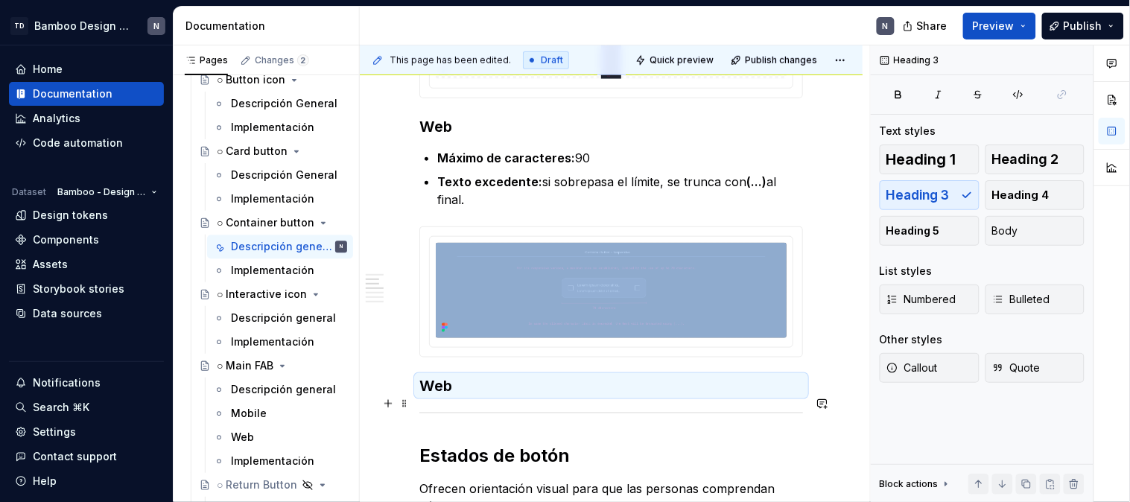
click at [535, 396] on h3 "Web" at bounding box center [612, 386] width 384 height 21
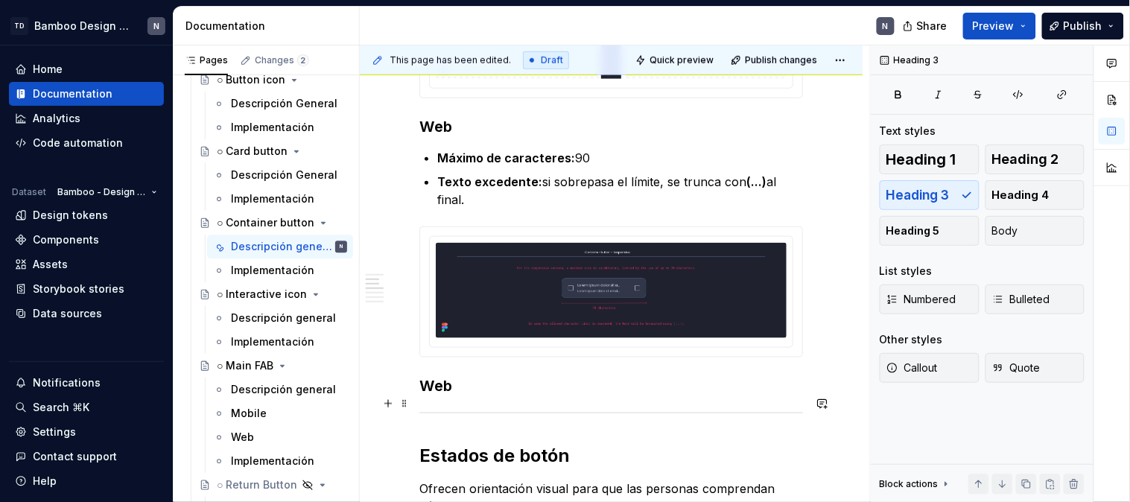
click at [487, 396] on h3 "Web" at bounding box center [612, 386] width 384 height 21
click at [405, 175] on span at bounding box center [405, 175] width 12 height 21
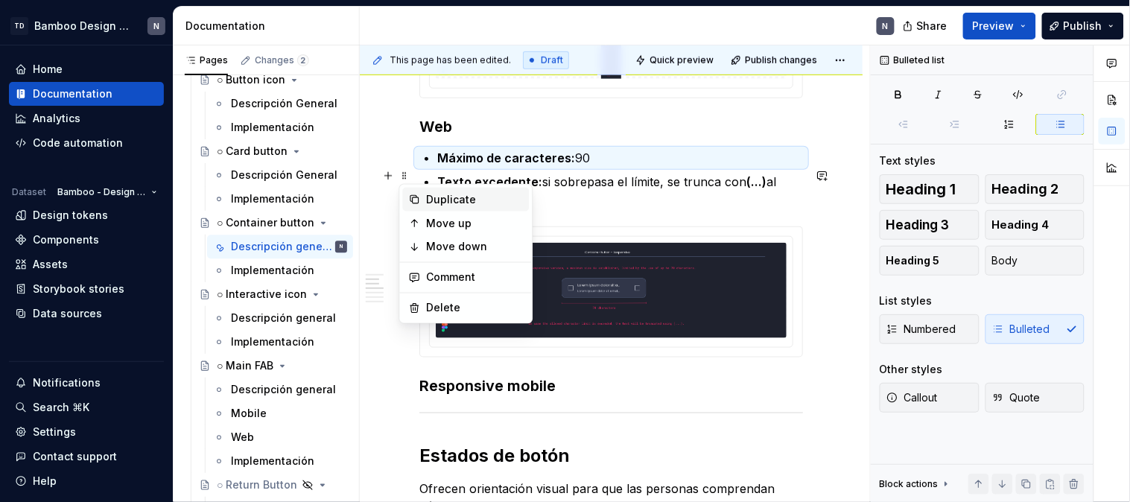
click at [433, 203] on div "Duplicate" at bounding box center [475, 199] width 97 height 15
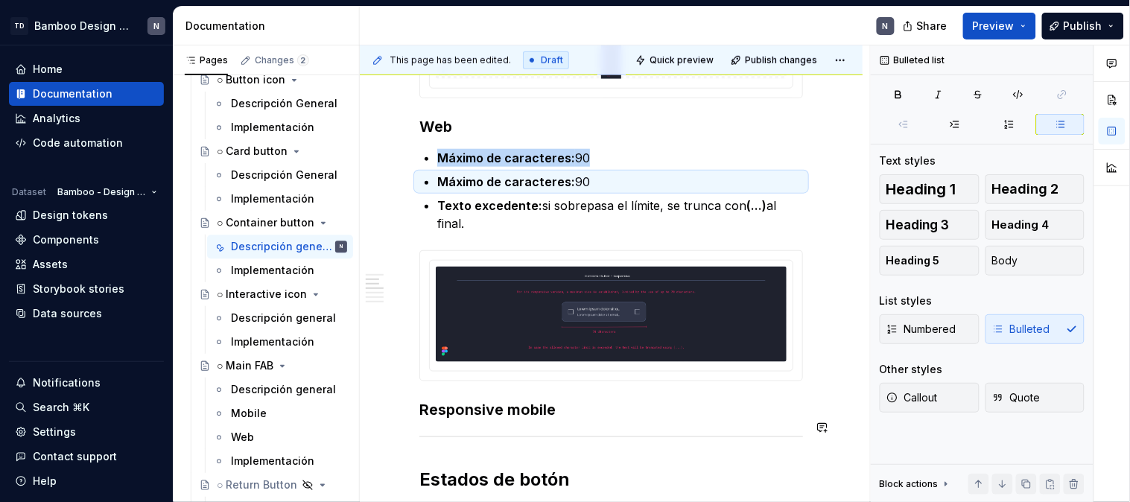
drag, startPoint x: 401, startPoint y: 200, endPoint x: 460, endPoint y: 444, distance: 251.4
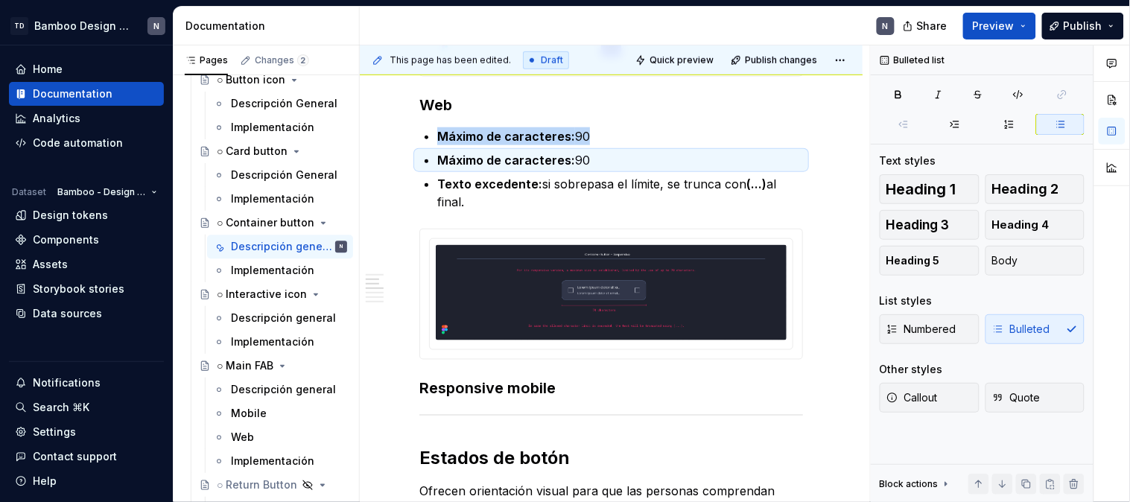
scroll to position [1812, 0]
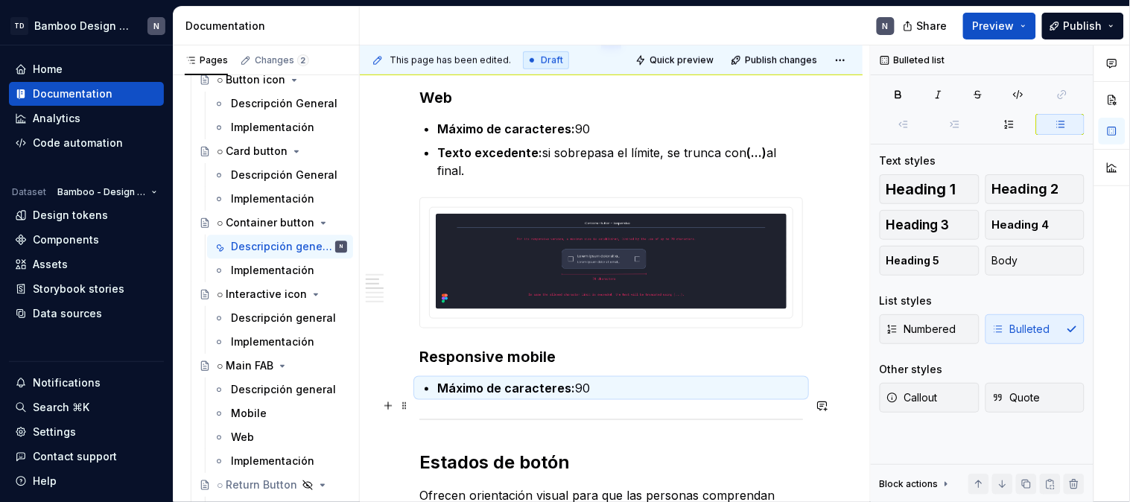
click at [586, 397] on p "Máximo de caracteres: 90" at bounding box center [620, 388] width 366 height 18
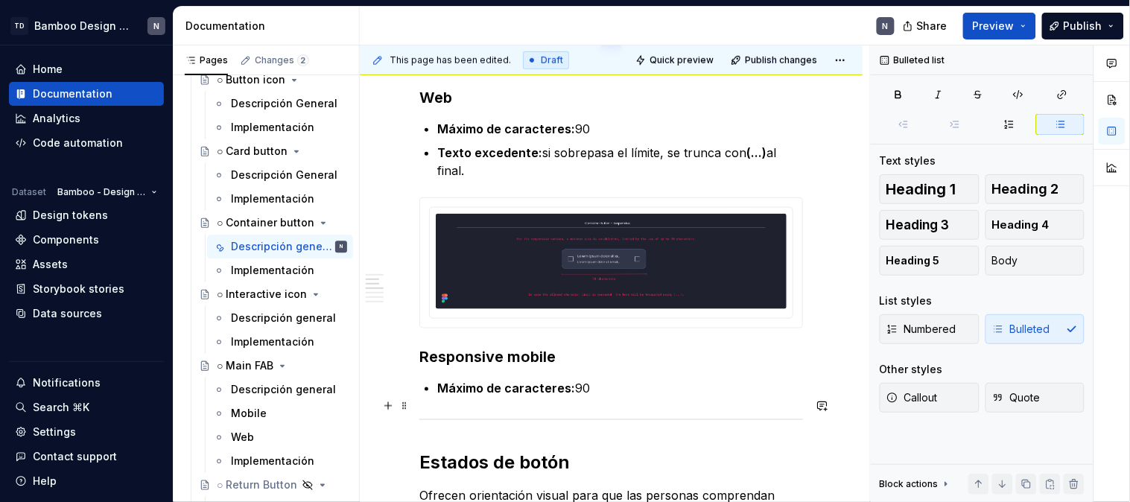
click at [578, 397] on p "Máximo de caracteres: 90" at bounding box center [620, 388] width 366 height 18
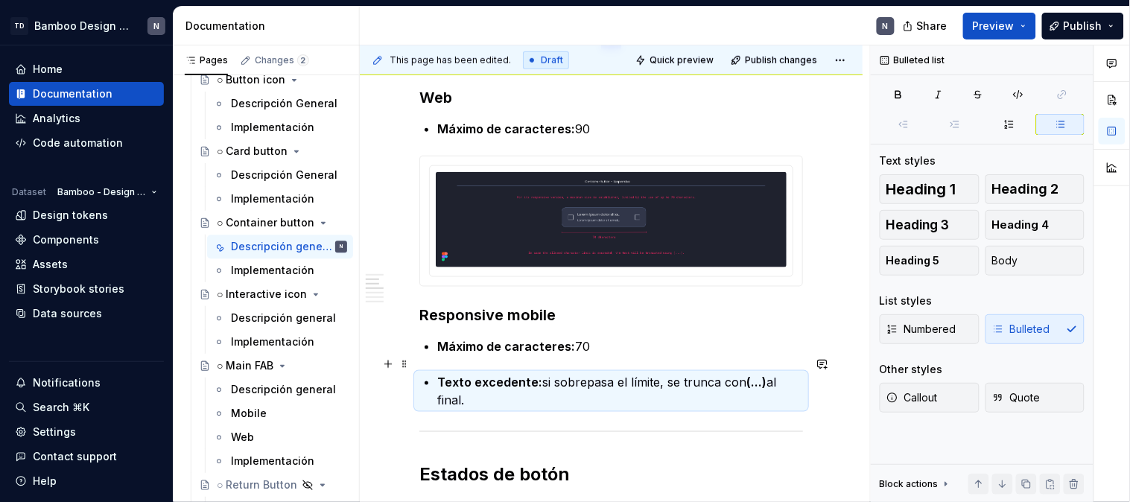
click at [600, 355] on p "Máximo de caracteres: 70" at bounding box center [620, 347] width 366 height 18
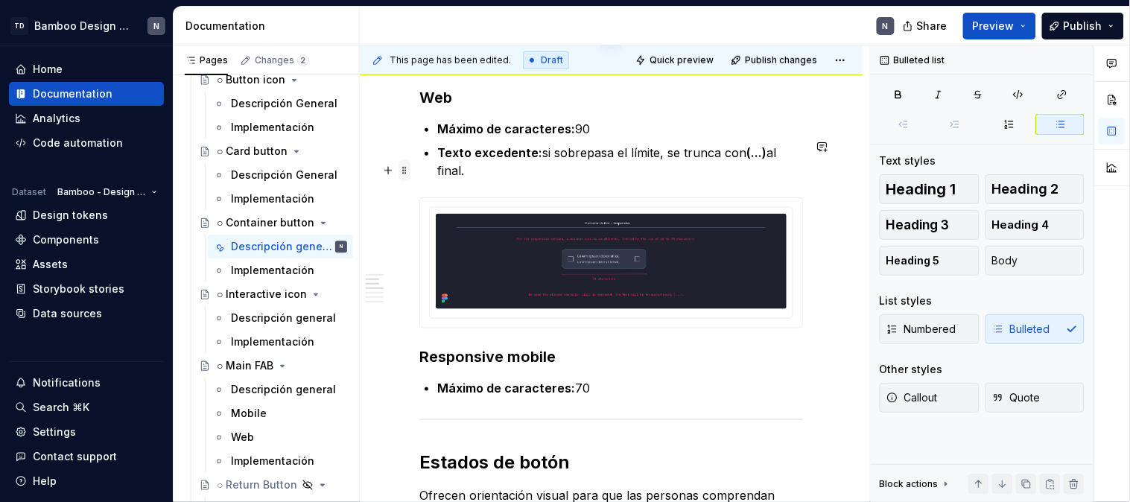
click at [406, 173] on span at bounding box center [405, 170] width 12 height 21
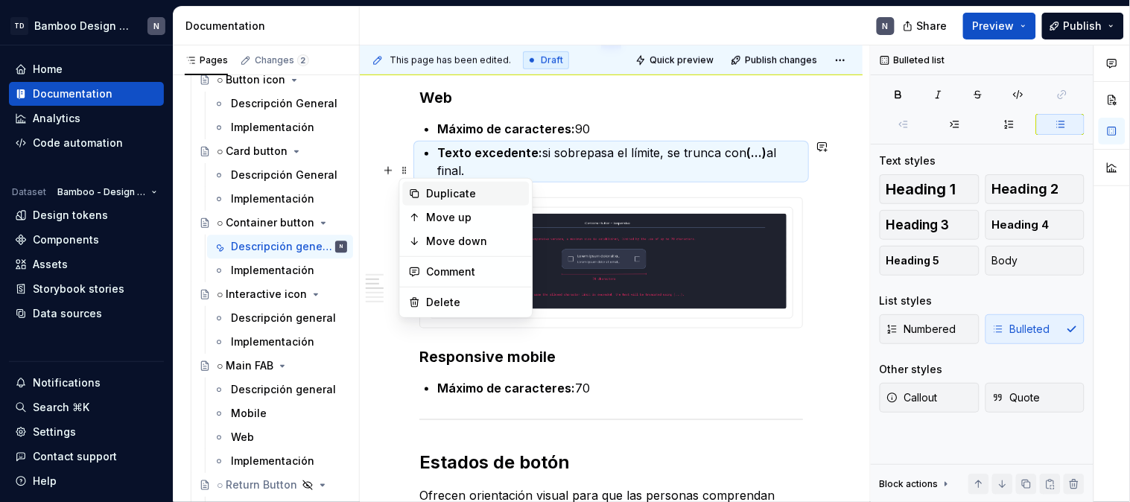
click at [428, 189] on div "Duplicate" at bounding box center [475, 193] width 97 height 15
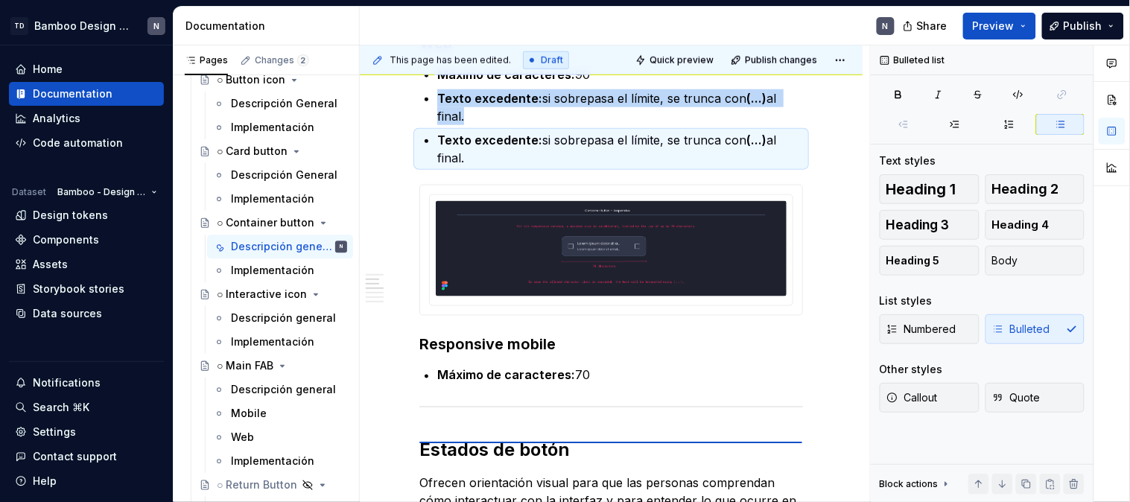
scroll to position [1870, 0]
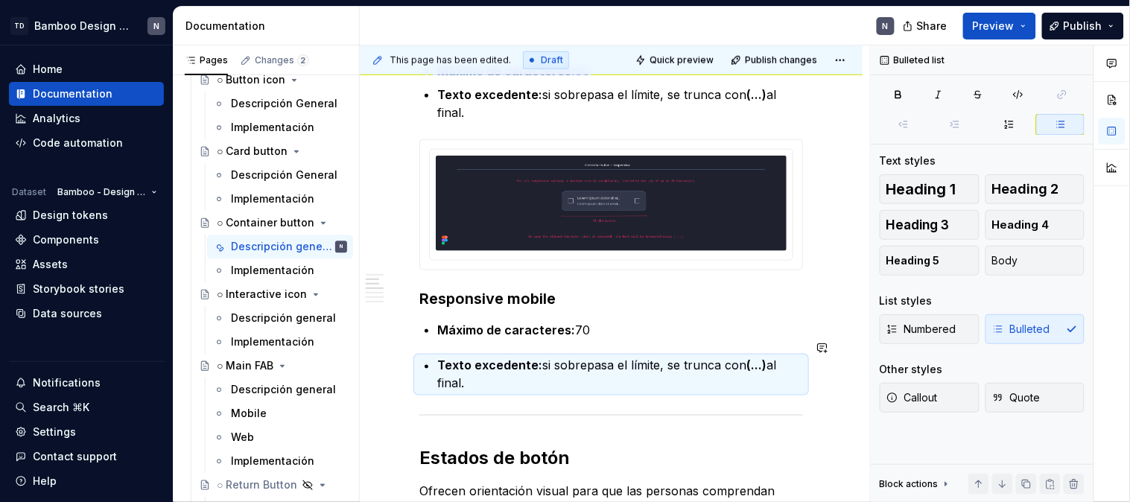
click at [448, 373] on strong "Texto excedente:" at bounding box center [489, 365] width 105 height 15
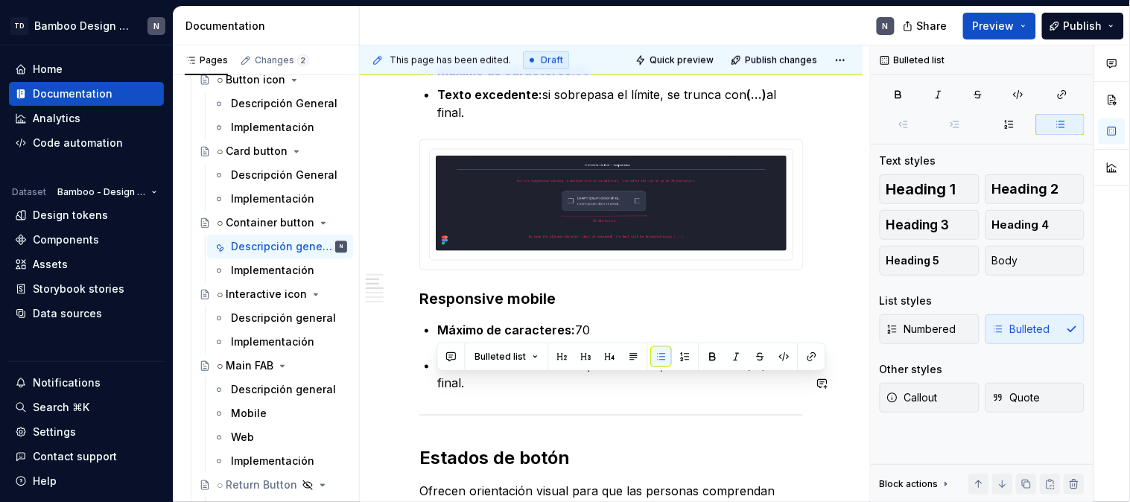
drag, startPoint x: 436, startPoint y: 383, endPoint x: 494, endPoint y: 416, distance: 66.7
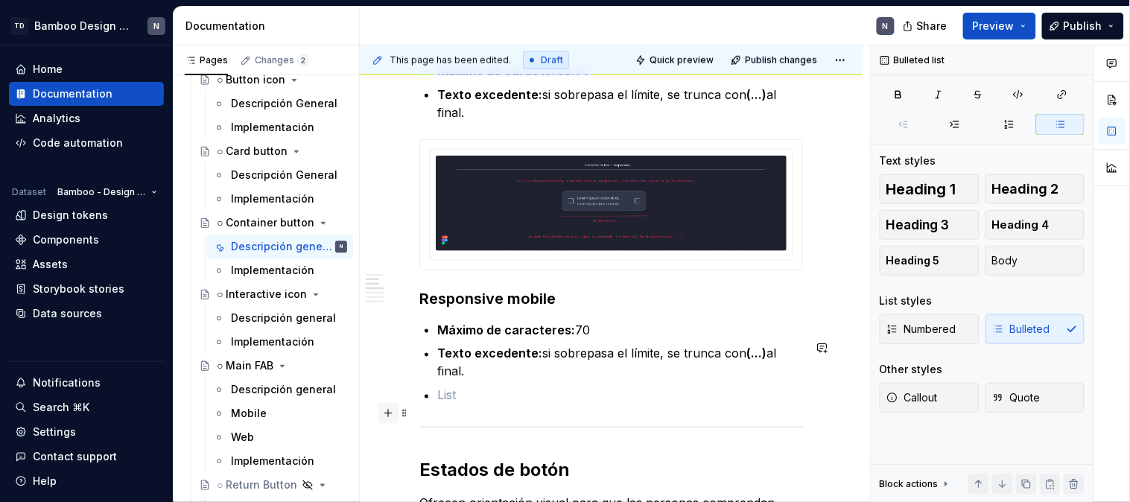
click at [386, 412] on button "button" at bounding box center [388, 413] width 21 height 21
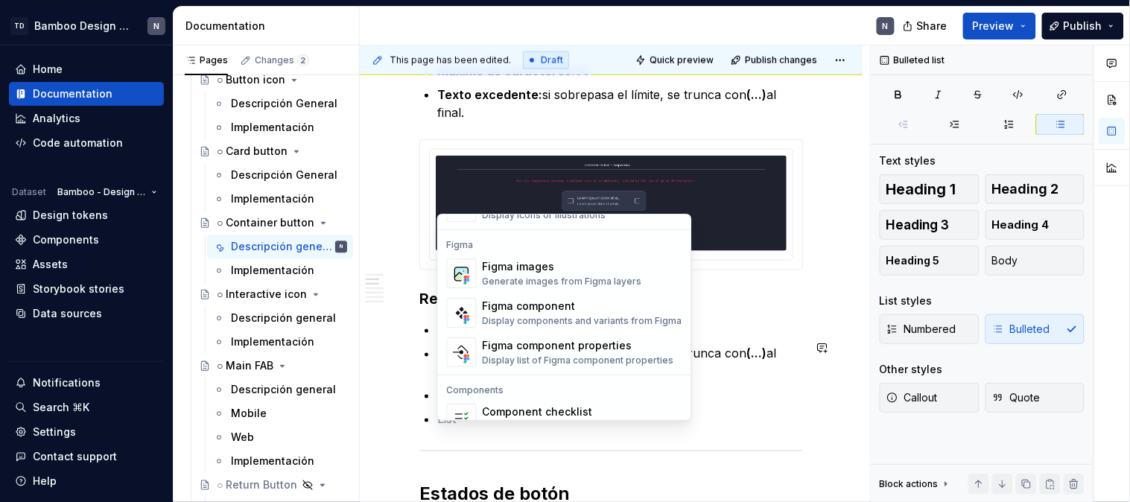
scroll to position [1407, 0]
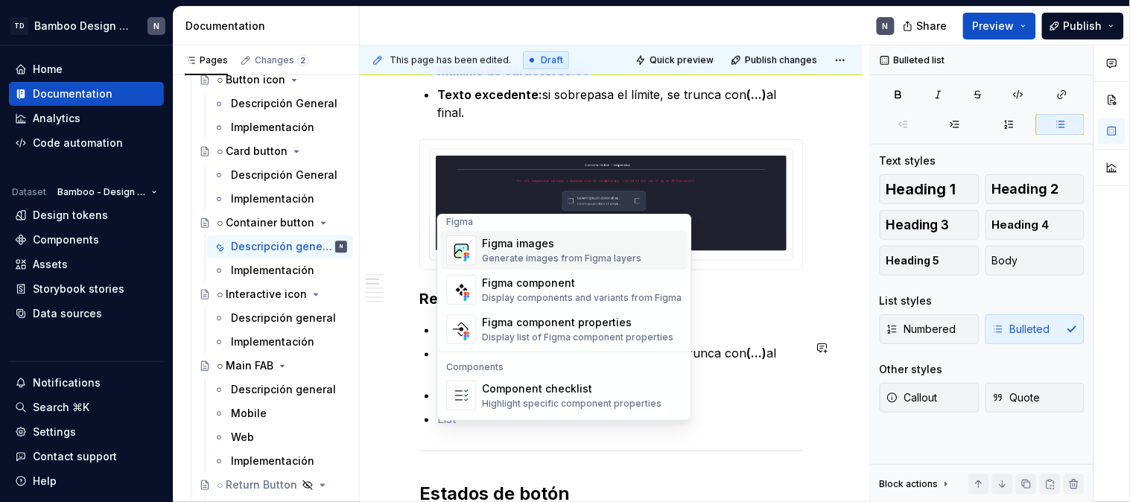
click at [569, 254] on div "Generate images from Figma layers" at bounding box center [562, 259] width 159 height 12
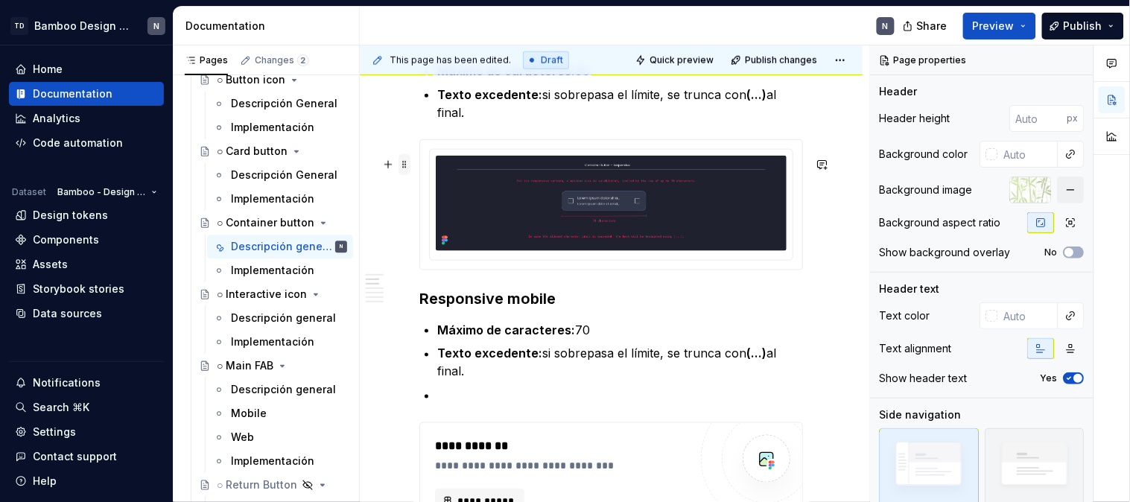
click at [408, 161] on span at bounding box center [405, 164] width 12 height 21
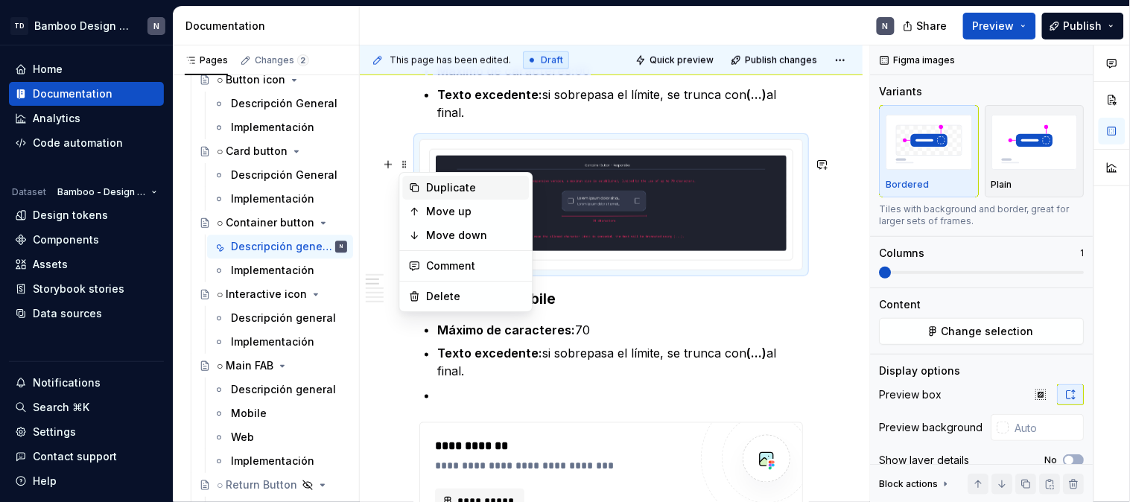
click at [448, 187] on div "Duplicate" at bounding box center [475, 187] width 97 height 15
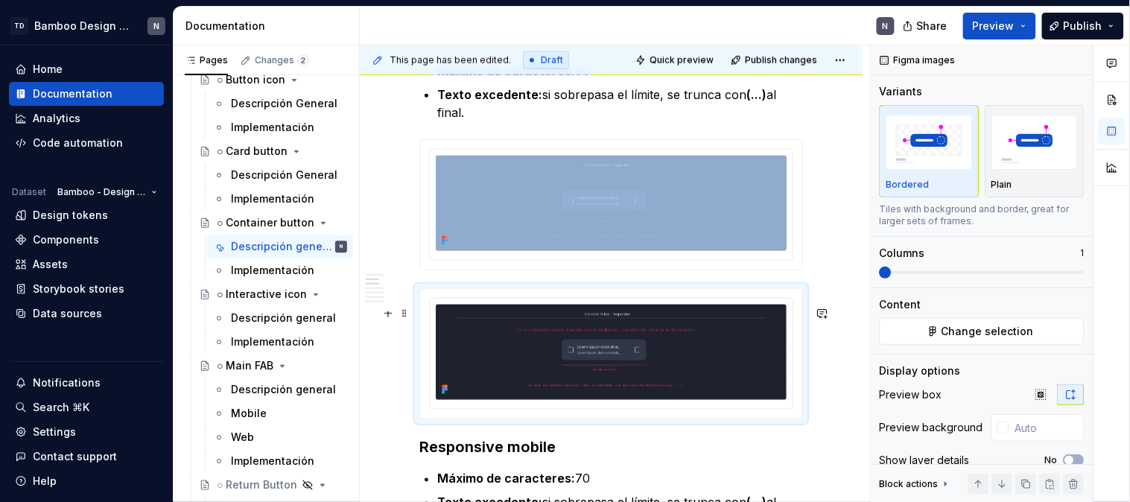
scroll to position [2036, 0]
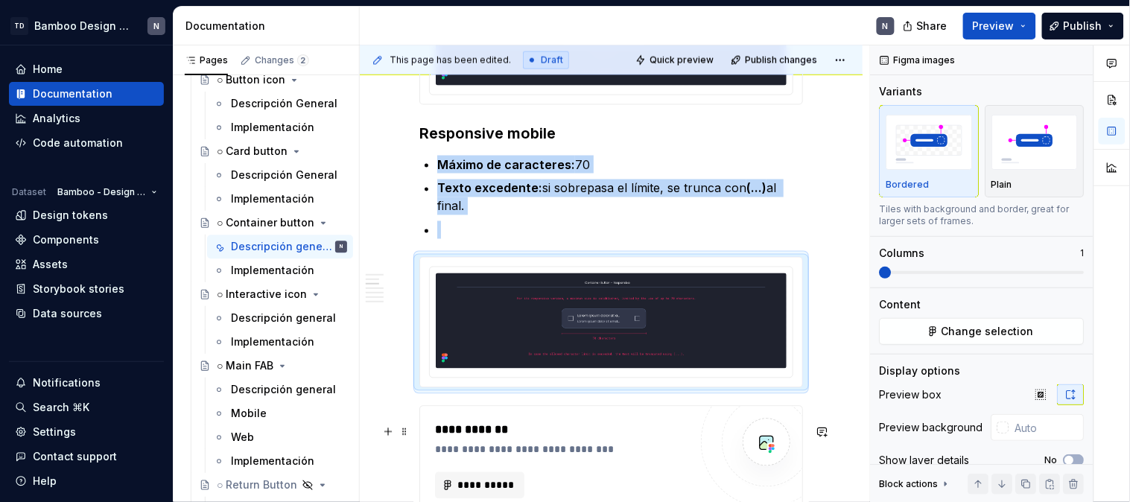
click at [434, 436] on div "**********" at bounding box center [611, 460] width 382 height 107
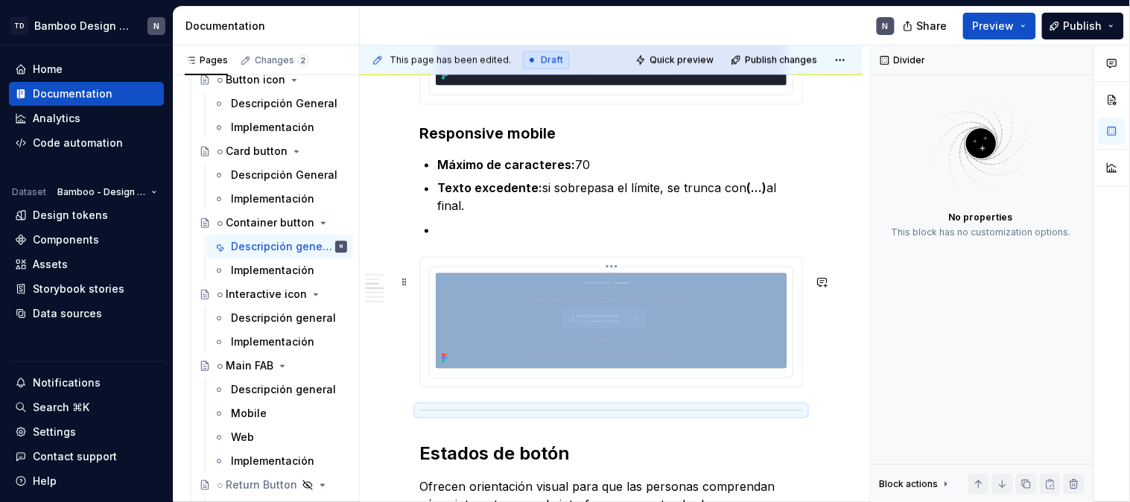
scroll to position [1953, 0]
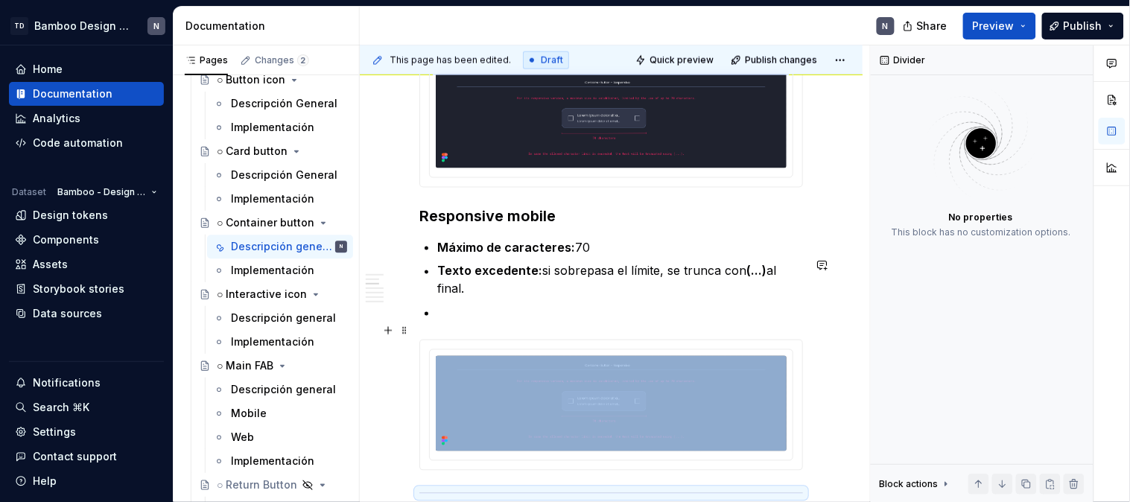
click at [490, 322] on p at bounding box center [620, 313] width 366 height 18
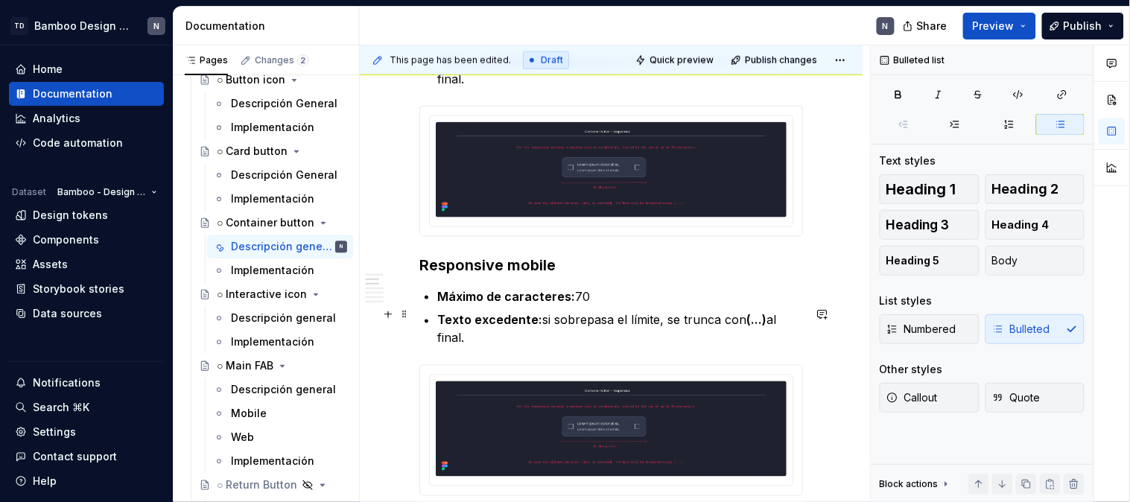
scroll to position [1870, 0]
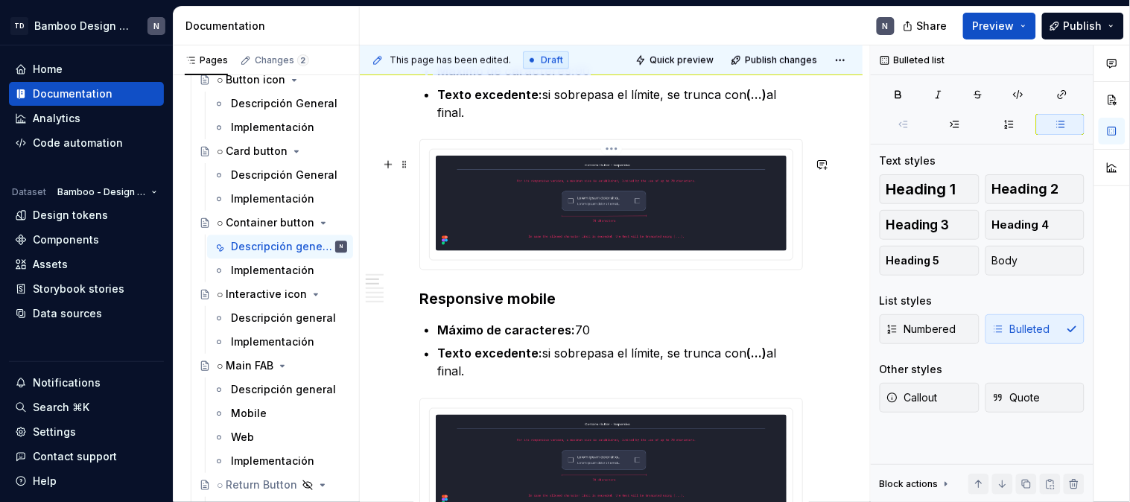
click at [592, 218] on img at bounding box center [611, 203] width 351 height 95
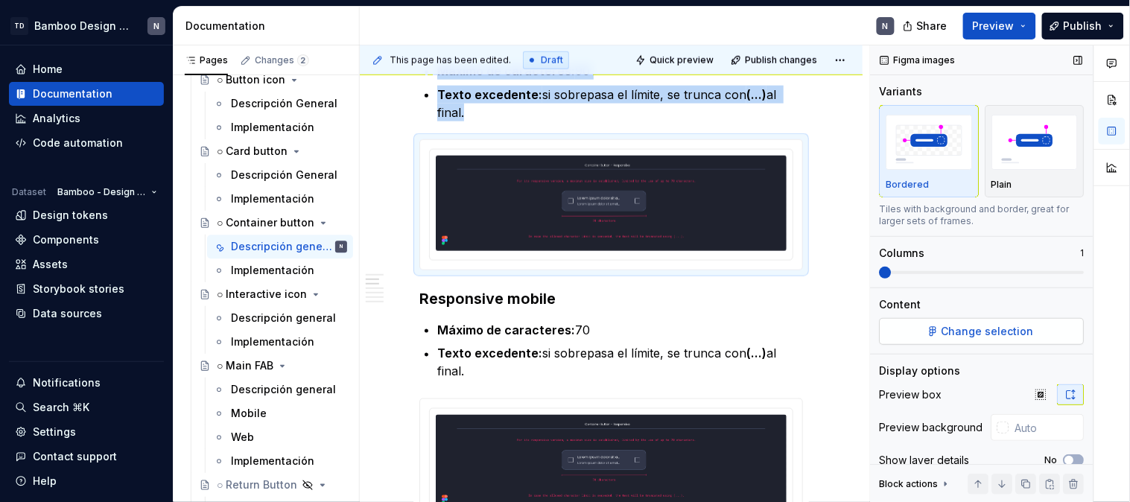
click at [981, 340] on button "Change selection" at bounding box center [982, 331] width 205 height 27
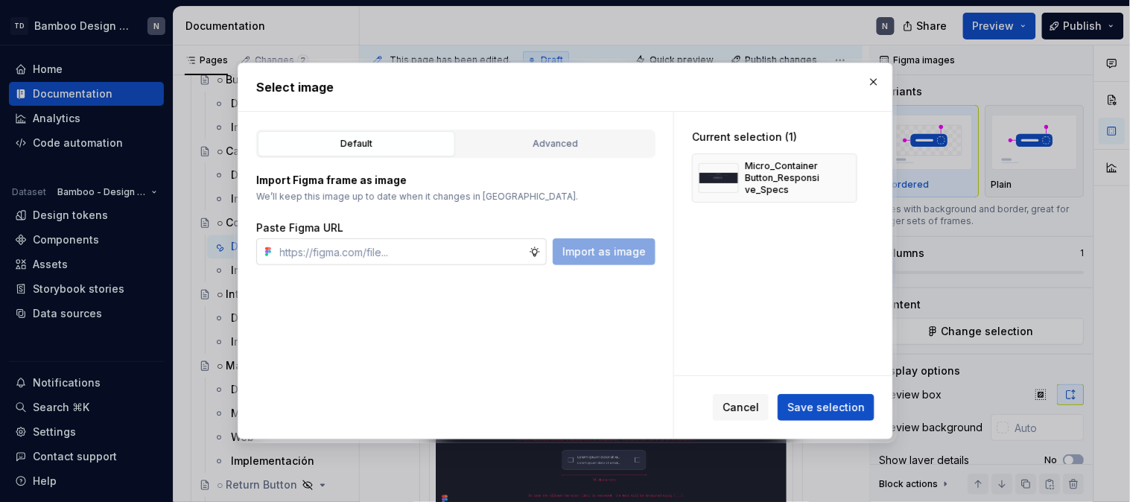
click at [840, 179] on button "button" at bounding box center [840, 178] width 21 height 21
type textarea "*"
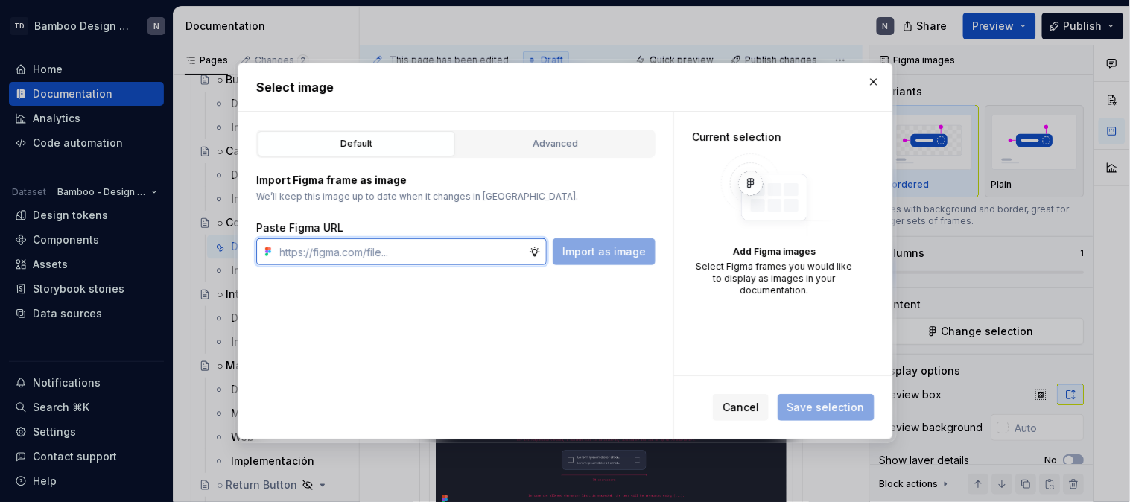
click at [411, 258] on input "text" at bounding box center [401, 251] width 255 height 27
paste input "[URL][DOMAIN_NAME]"
type input "[URL][DOMAIN_NAME]"
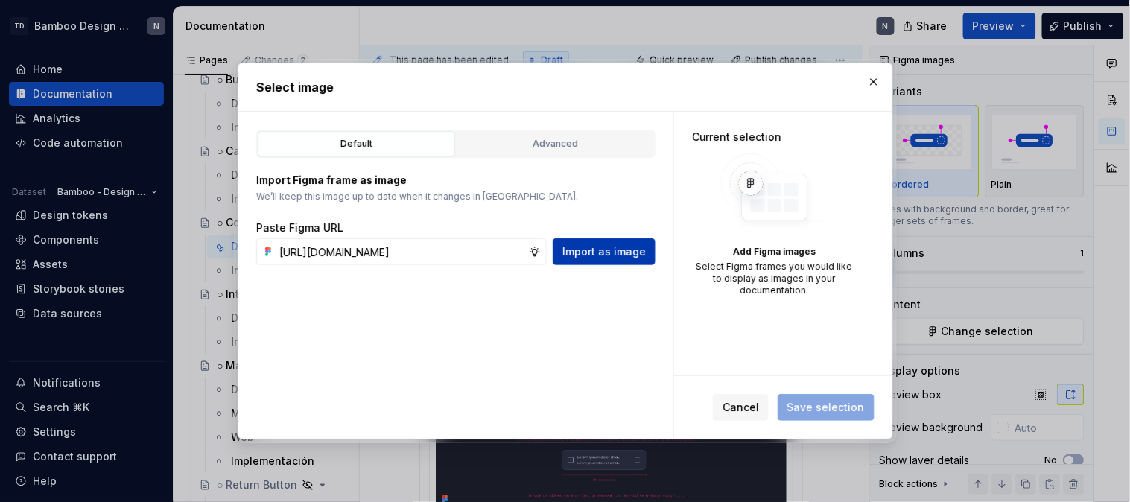
click at [651, 257] on button "Import as image" at bounding box center [604, 251] width 103 height 27
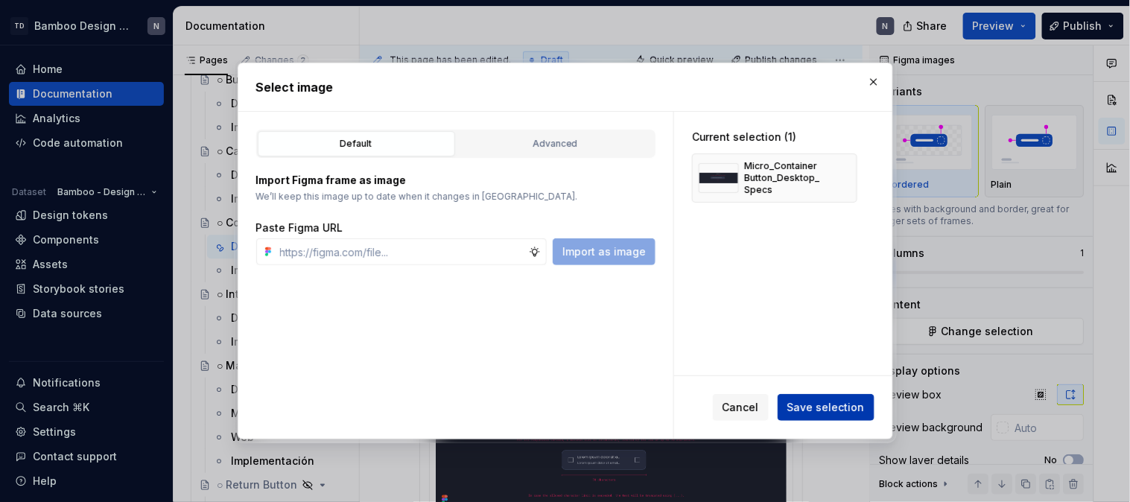
click at [813, 395] on button "Save selection" at bounding box center [826, 407] width 97 height 27
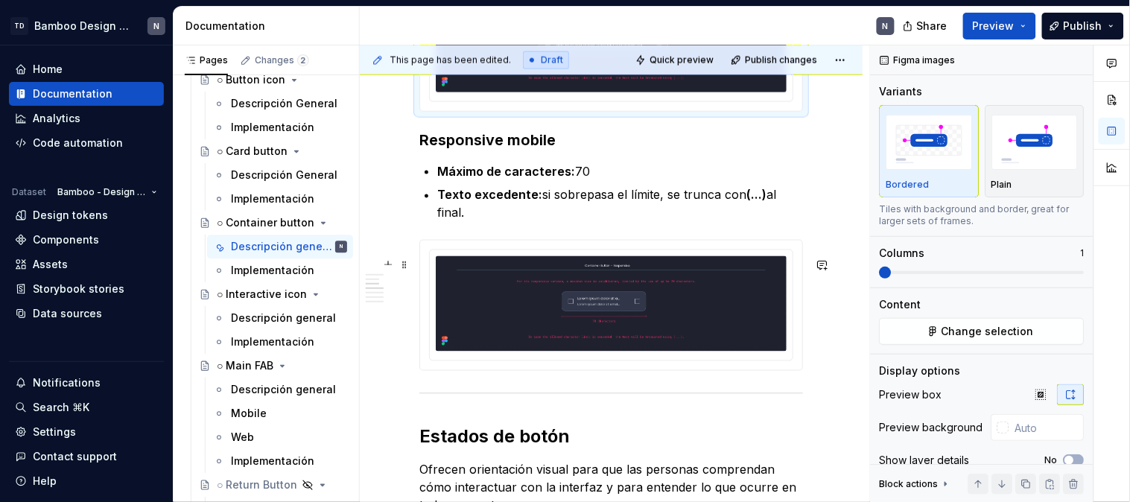
scroll to position [2201, 0]
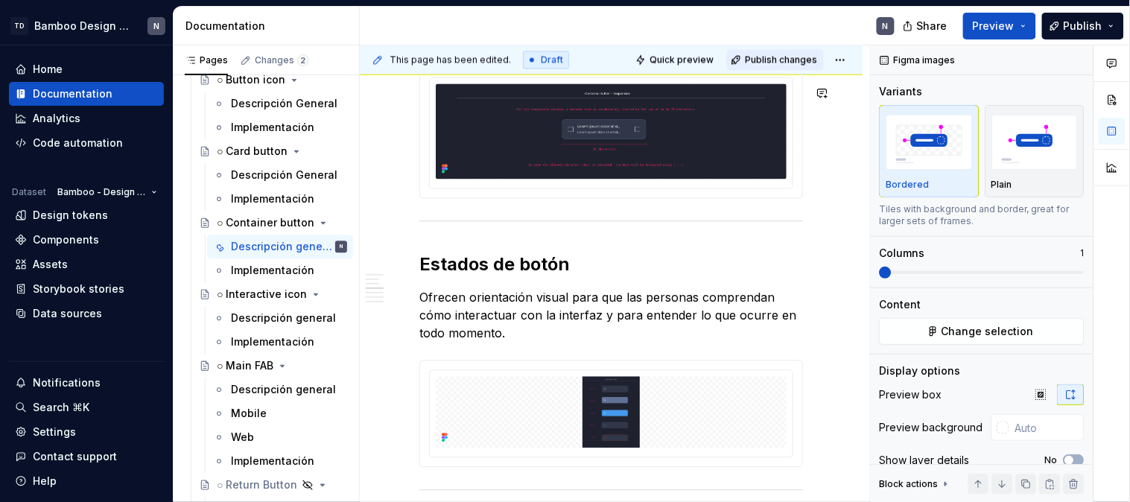
click at [751, 57] on span "Publish changes" at bounding box center [781, 60] width 72 height 12
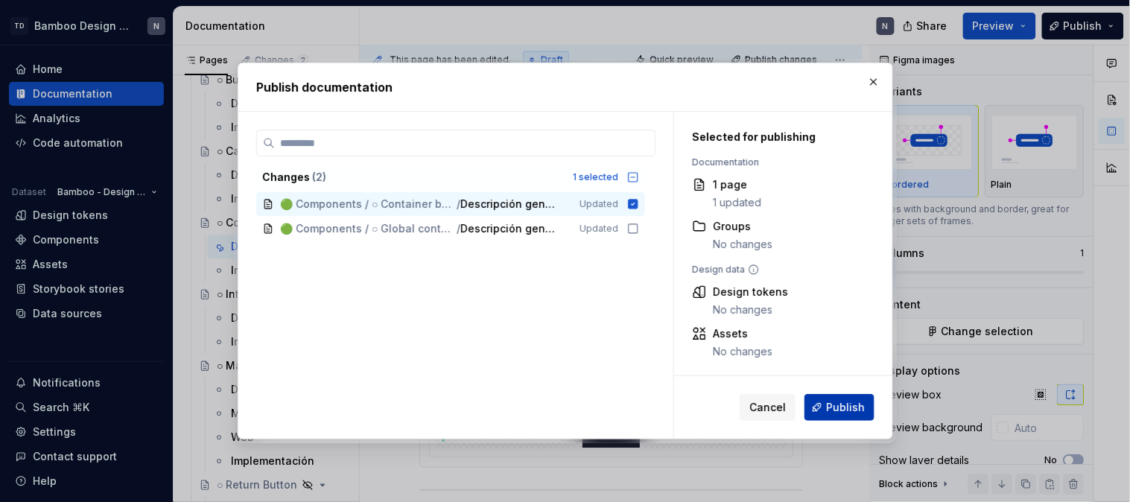
drag, startPoint x: 877, startPoint y: 416, endPoint x: 853, endPoint y: 410, distance: 24.6
click at [867, 414] on div "Cancel Publish" at bounding box center [783, 407] width 218 height 63
click at [849, 408] on span "Publish" at bounding box center [845, 407] width 39 height 15
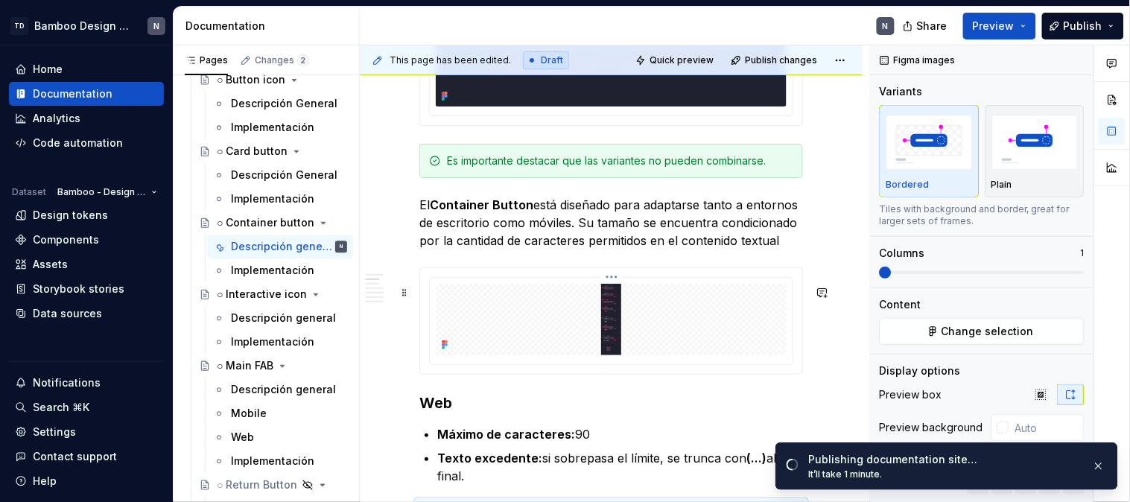
scroll to position [1539, 0]
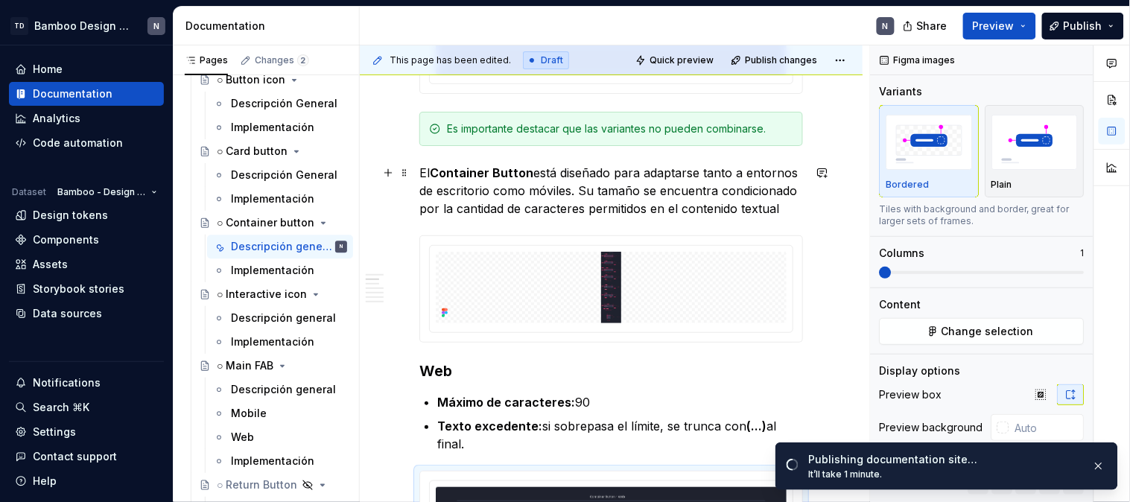
click at [526, 217] on p "El Container Button está diseñado para adaptarse tanto a entornos de escritorio…" at bounding box center [612, 191] width 384 height 54
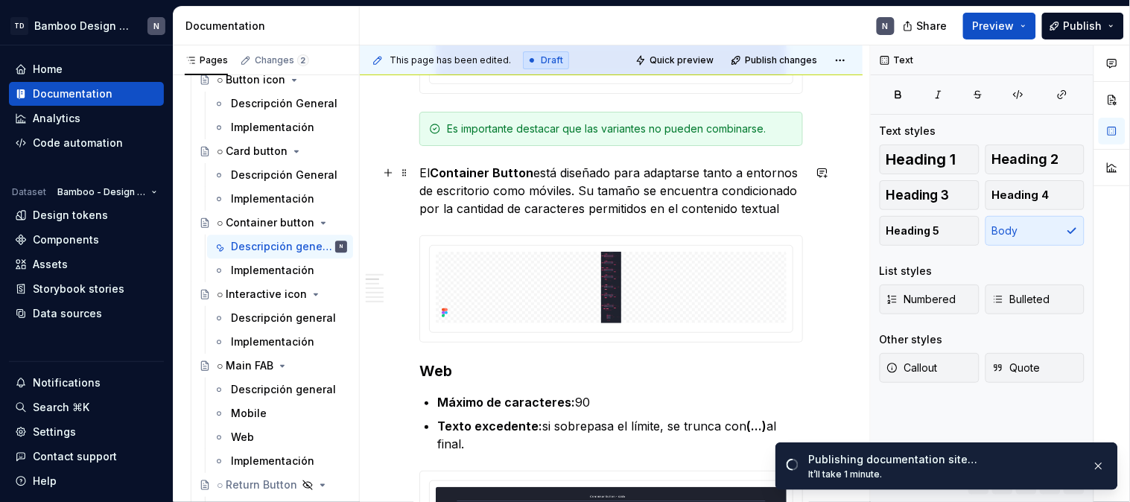
click at [526, 218] on p "El Container Button está diseñado para adaptarse tanto a entornos de escritorio…" at bounding box center [612, 191] width 384 height 54
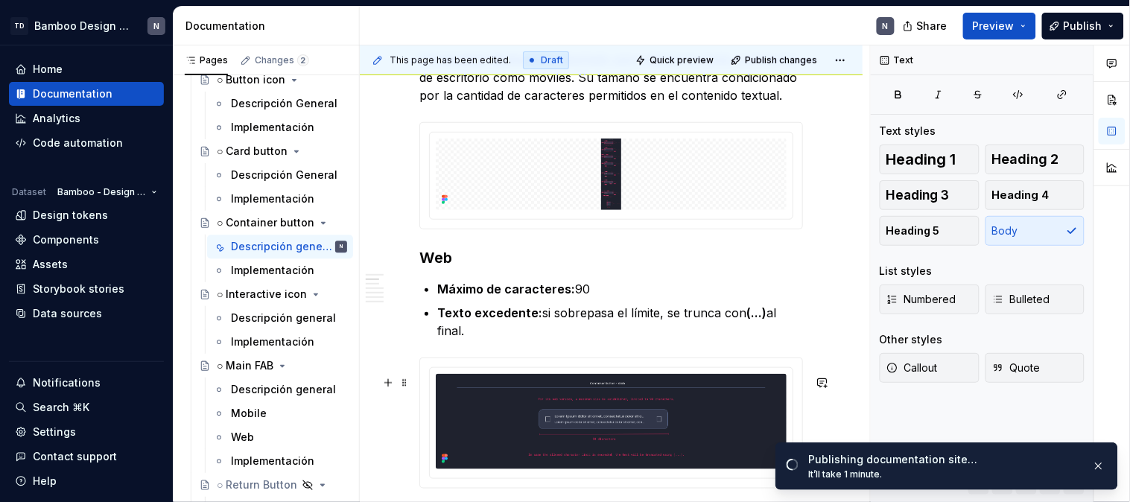
scroll to position [1648, 0]
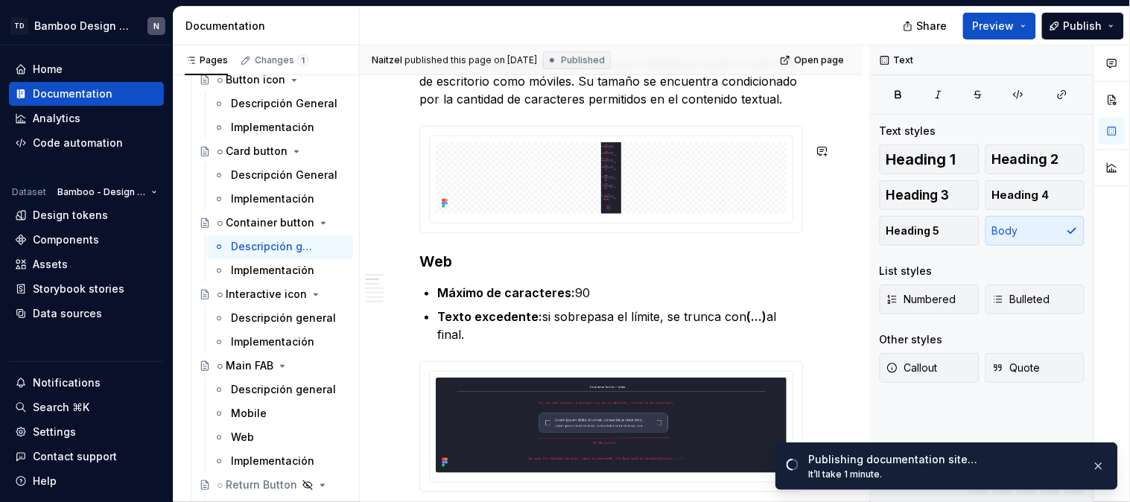
type textarea "*"
